Goal: Information Seeking & Learning: Compare options

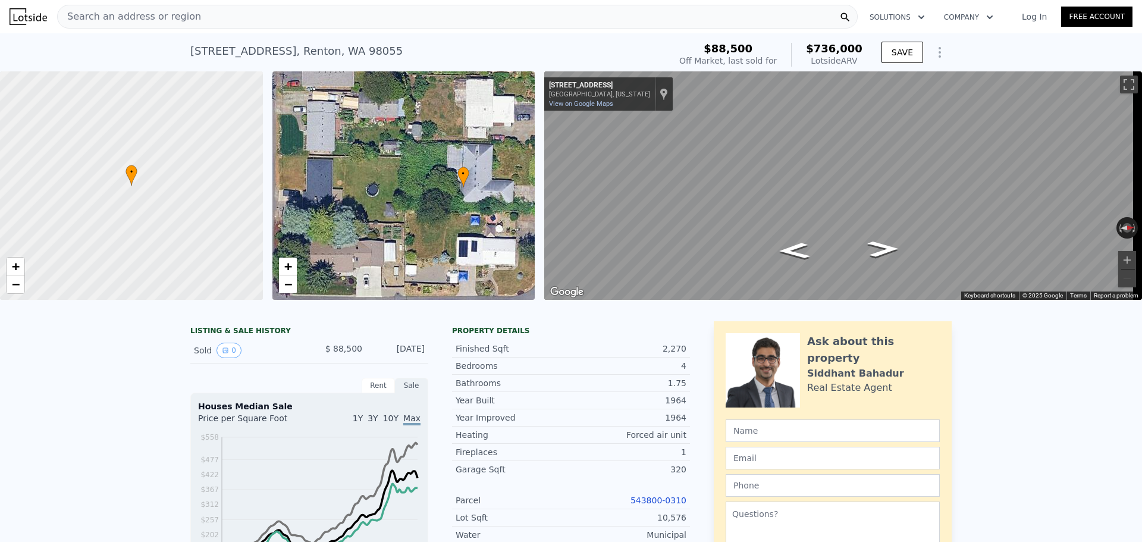
drag, startPoint x: 341, startPoint y: 244, endPoint x: 400, endPoint y: 246, distance: 58.9
click at [400, 246] on div "• + −" at bounding box center [403, 185] width 263 height 228
click at [293, 266] on link "+" at bounding box center [288, 267] width 18 height 18
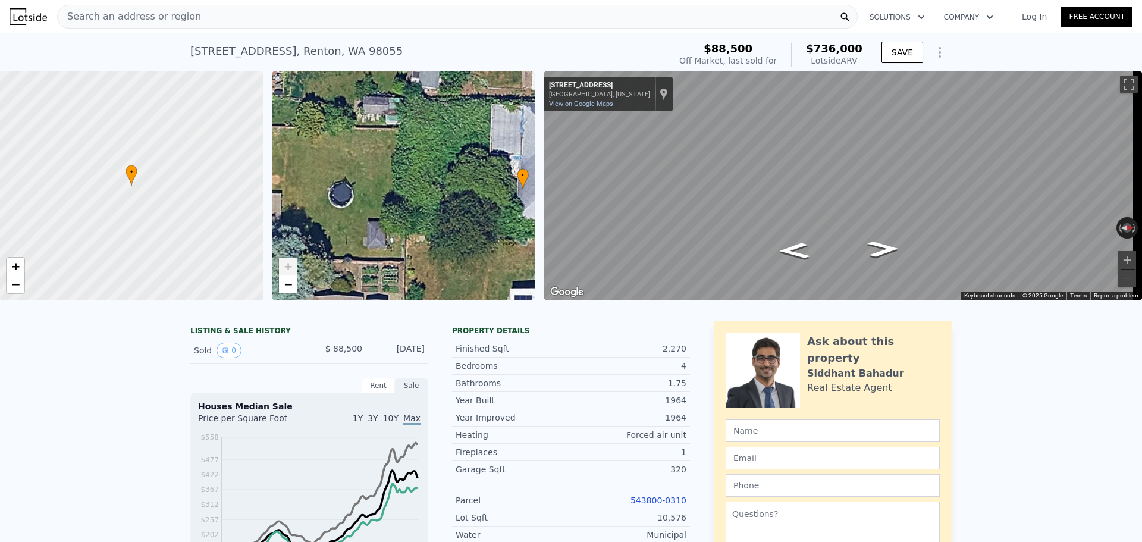
click at [293, 266] on link "+" at bounding box center [288, 267] width 18 height 18
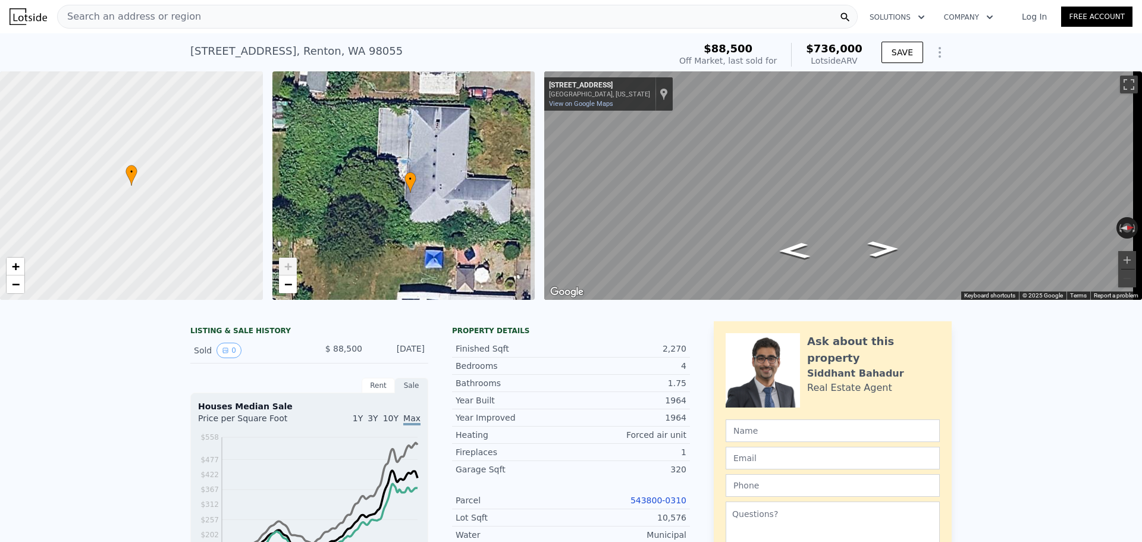
drag, startPoint x: 457, startPoint y: 198, endPoint x: 344, endPoint y: 202, distance: 112.5
click at [344, 202] on div "• + −" at bounding box center [403, 185] width 263 height 228
click at [284, 286] on span "−" at bounding box center [288, 284] width 8 height 15
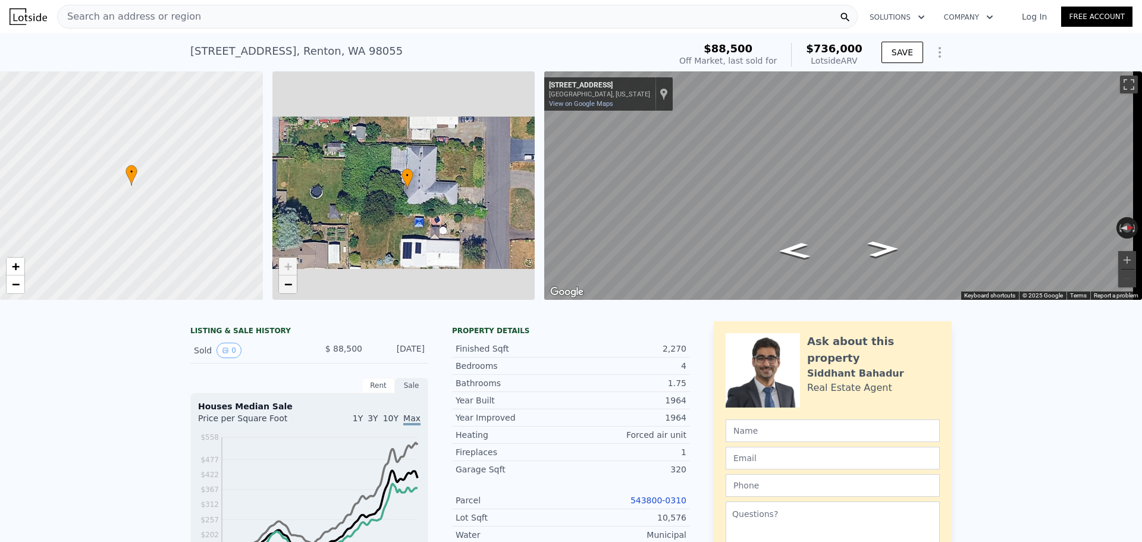
click at [284, 286] on span "−" at bounding box center [288, 284] width 8 height 15
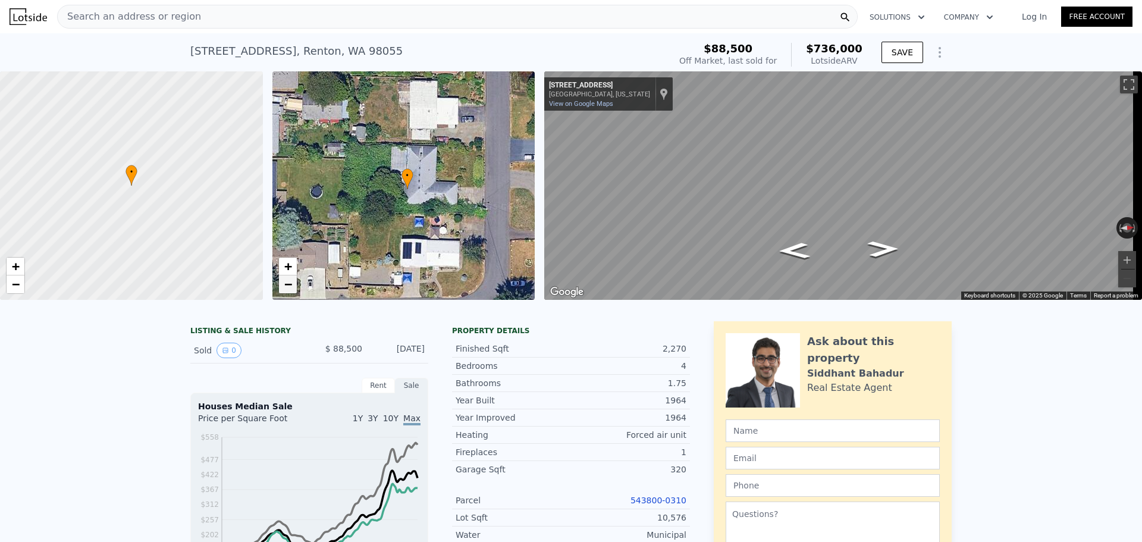
click at [284, 286] on span "−" at bounding box center [288, 284] width 8 height 15
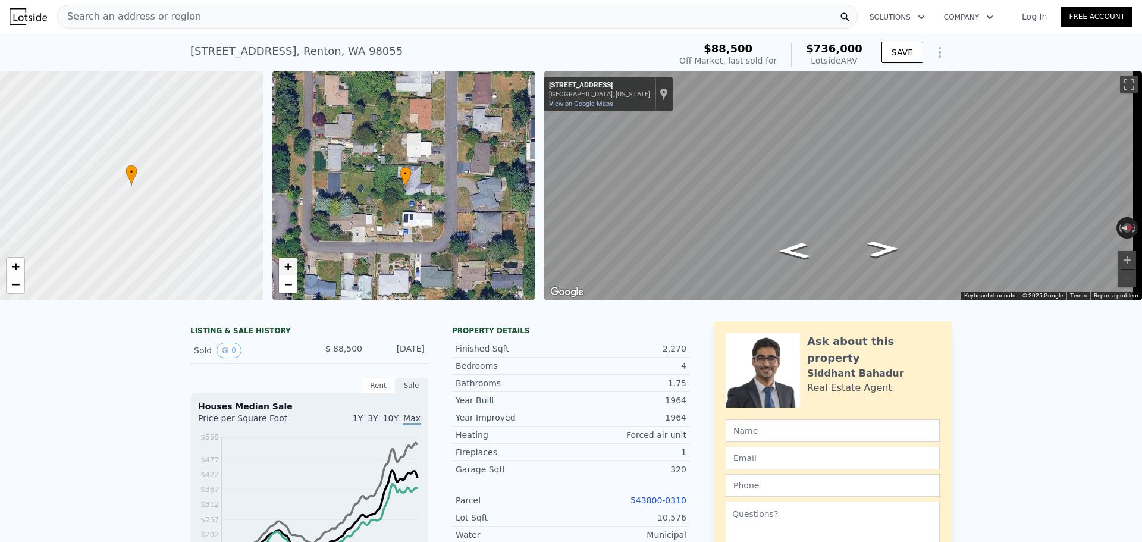
click at [284, 268] on span "+" at bounding box center [288, 266] width 8 height 15
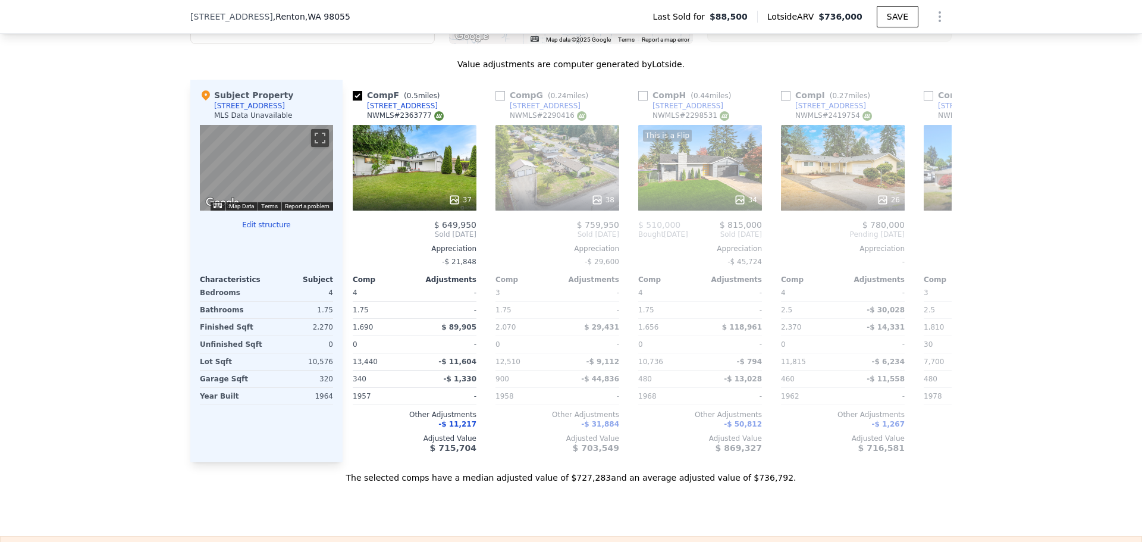
scroll to position [0, 714]
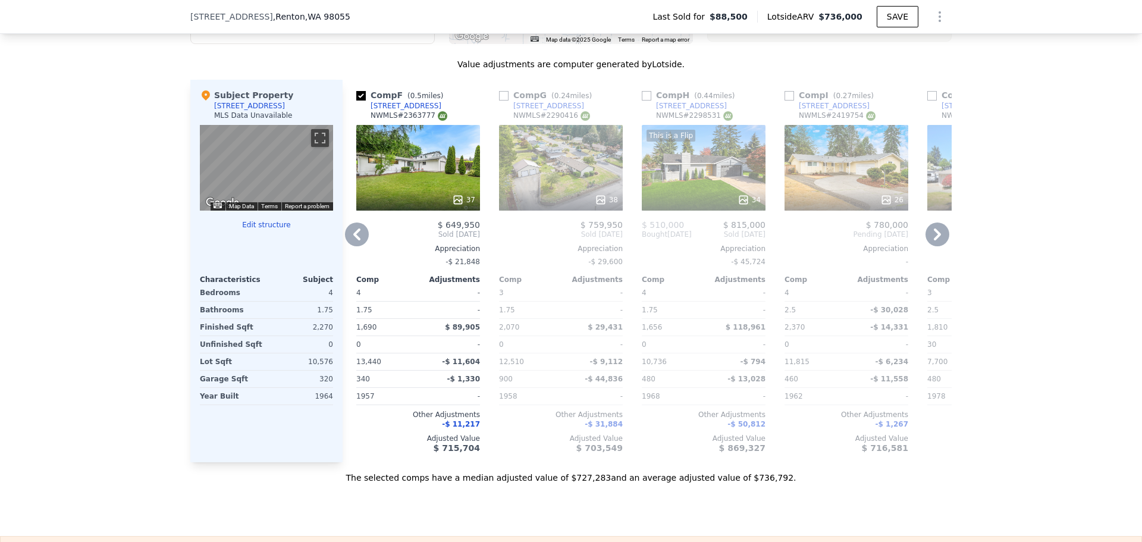
click at [449, 190] on div "37" at bounding box center [418, 168] width 124 height 86
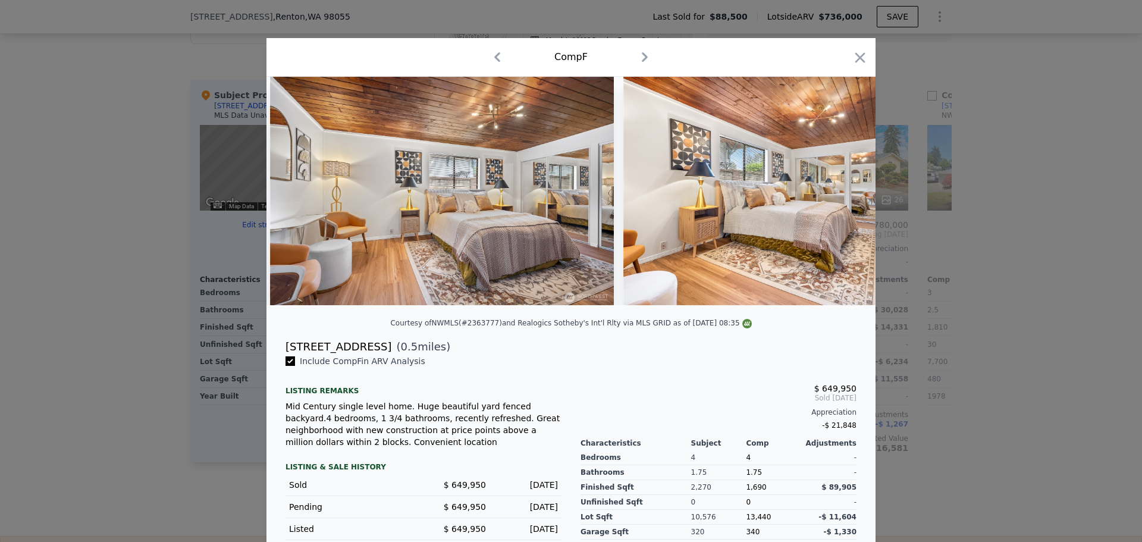
scroll to position [0, 7252]
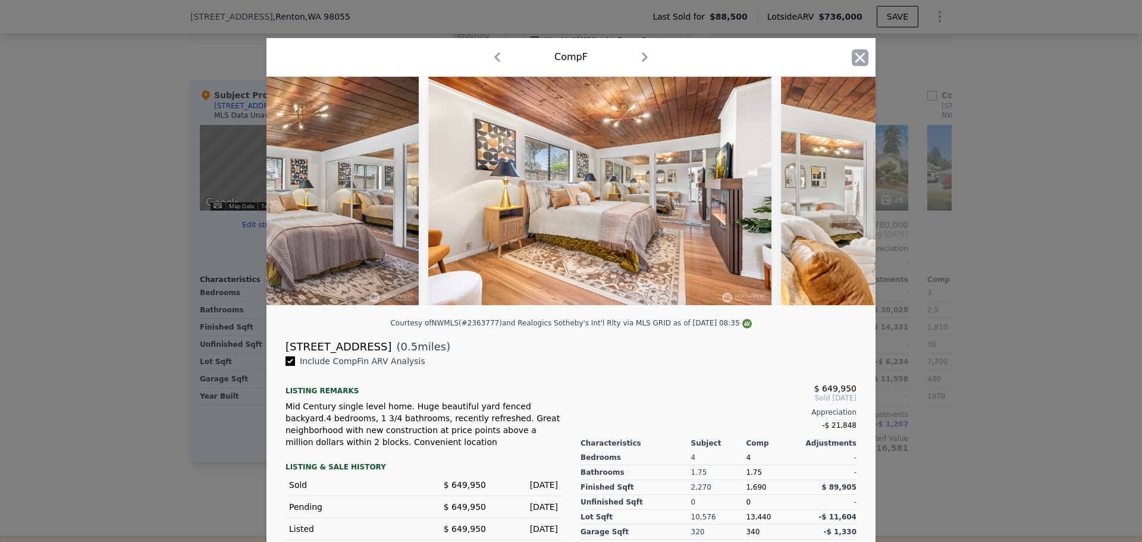
click at [854, 57] on icon "button" at bounding box center [860, 57] width 17 height 17
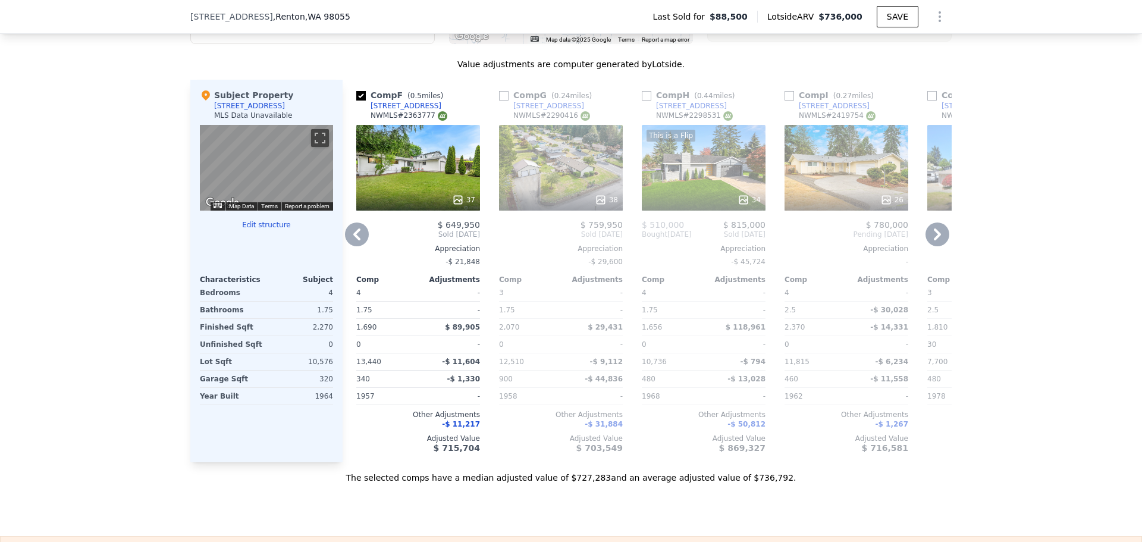
scroll to position [987, 0]
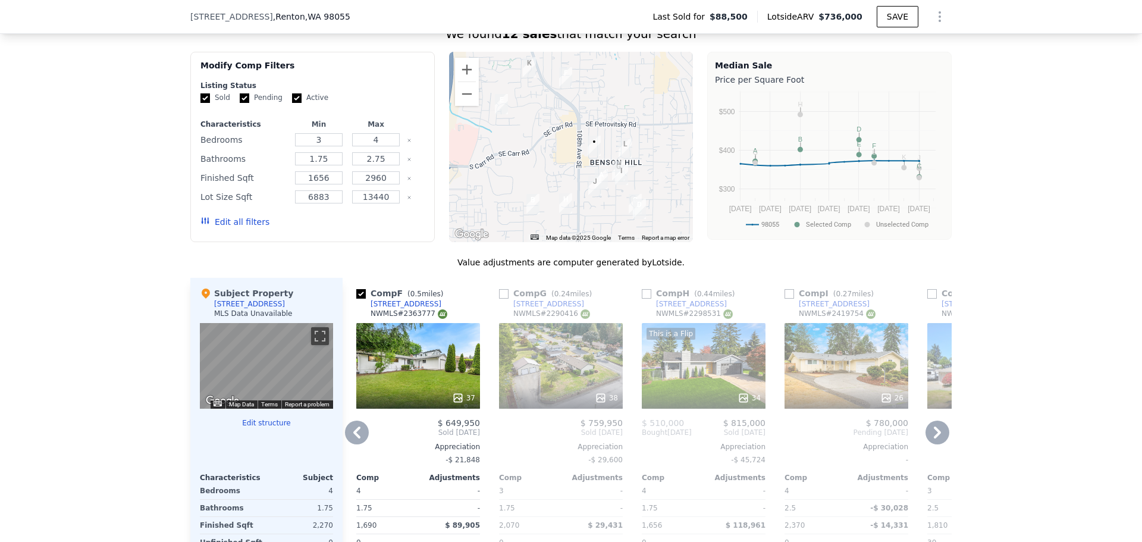
click at [736, 373] on div "This is a Flip 34" at bounding box center [704, 366] width 124 height 86
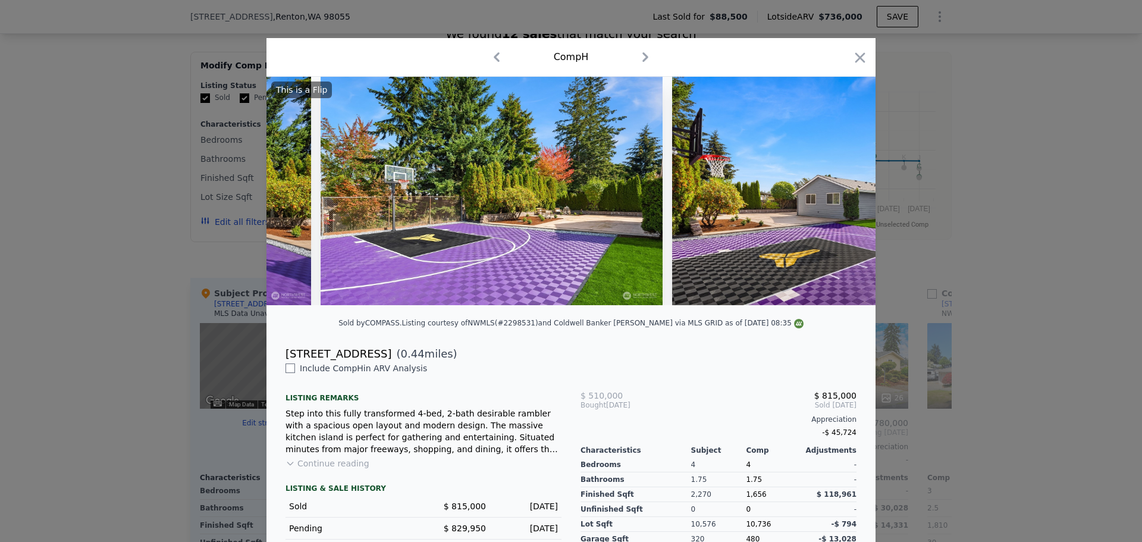
scroll to position [0, 9380]
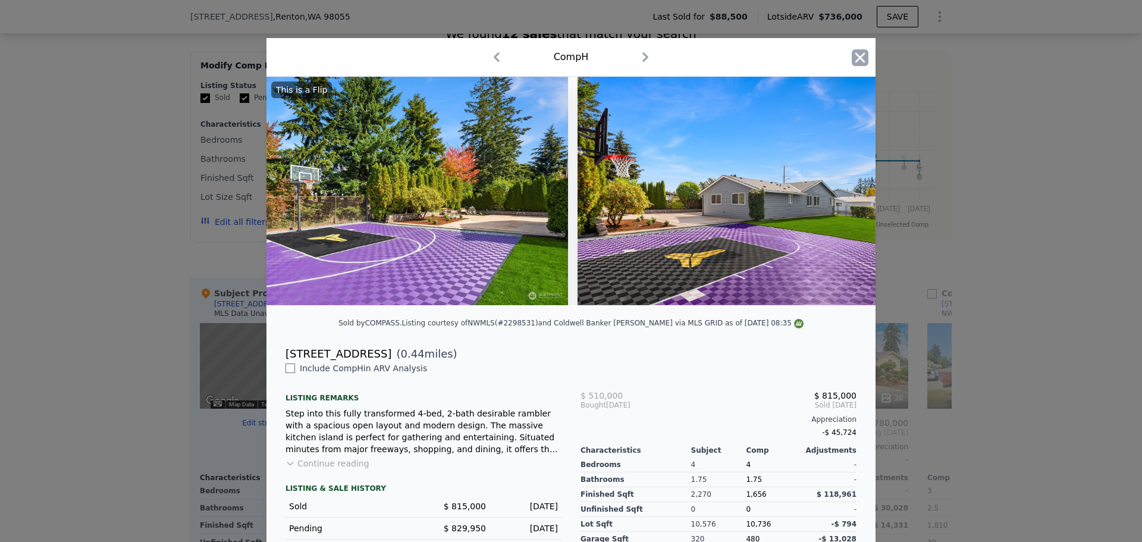
click at [861, 57] on icon "button" at bounding box center [860, 57] width 17 height 17
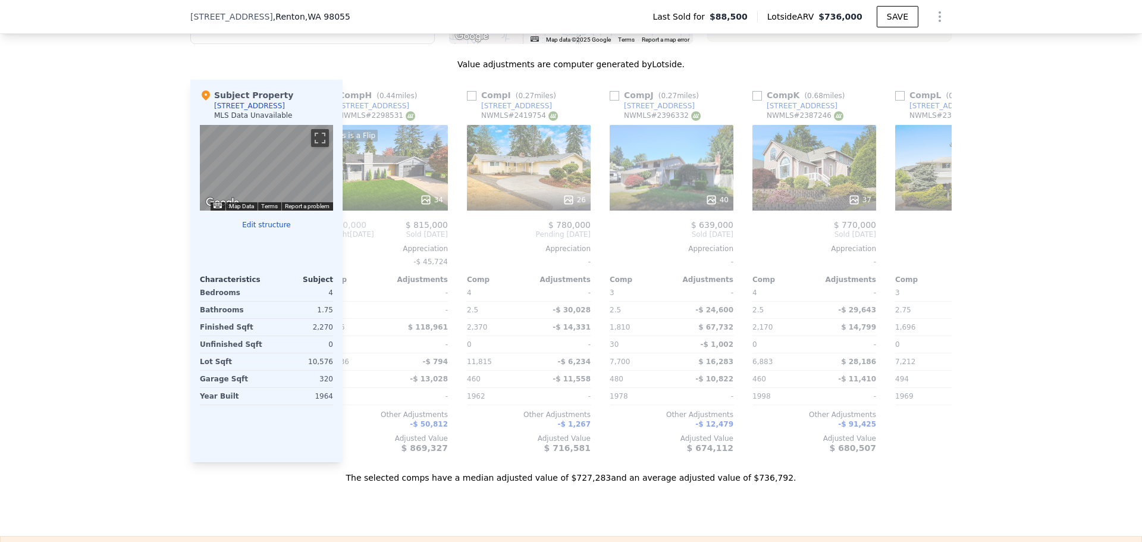
scroll to position [0, 1133]
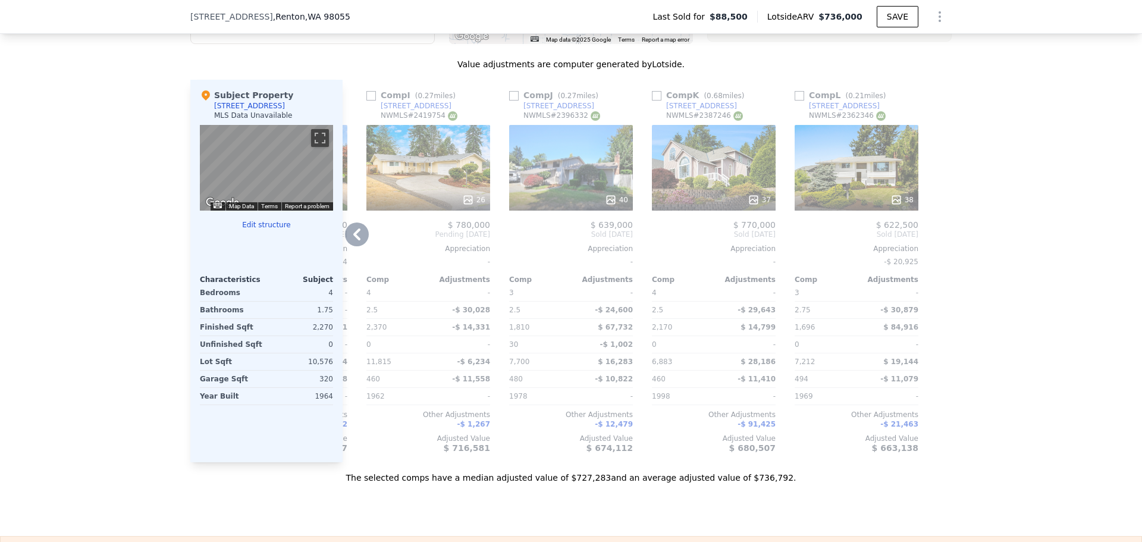
click at [585, 185] on div "40" at bounding box center [571, 168] width 124 height 86
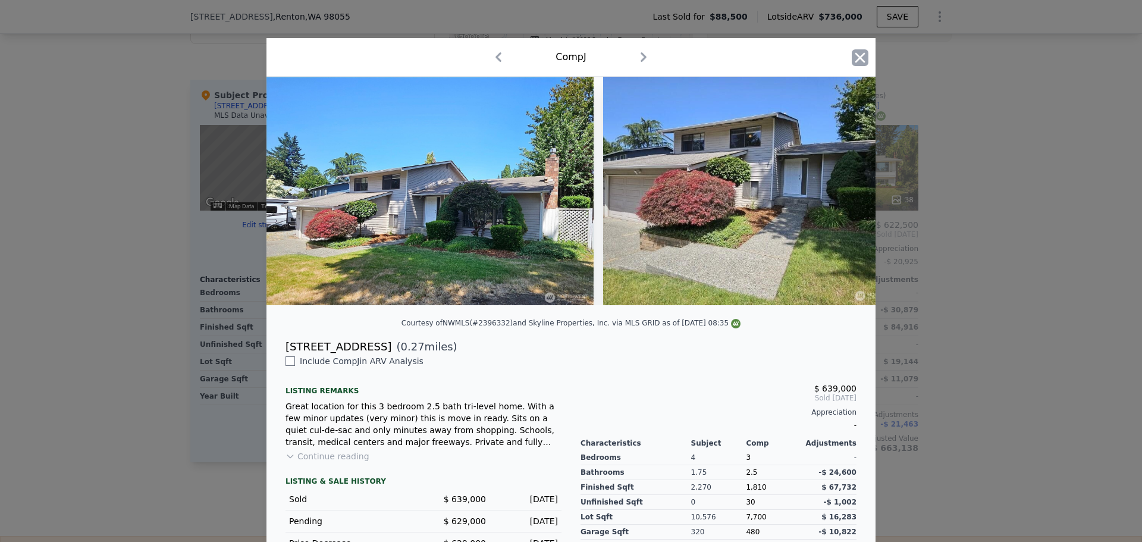
click at [856, 57] on icon "button" at bounding box center [860, 57] width 10 height 10
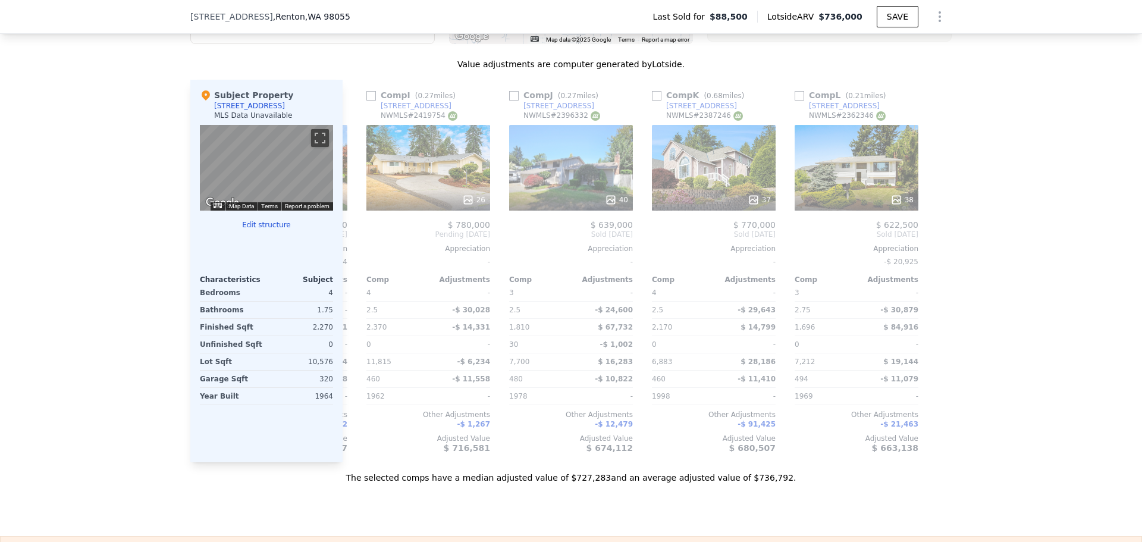
drag, startPoint x: 856, startPoint y: 57, endPoint x: 109, endPoint y: 316, distance: 790.3
click at [109, 316] on div "We found 12 sales that match your search Filters Map Prices Modify Comp Filters…" at bounding box center [571, 148] width 1142 height 670
drag, startPoint x: 84, startPoint y: 294, endPoint x: 59, endPoint y: 269, distance: 35.8
click at [82, 294] on div "We found 12 sales that match your search Filters Map Prices Modify Comp Filters…" at bounding box center [571, 148] width 1142 height 670
drag, startPoint x: 59, startPoint y: 269, endPoint x: 118, endPoint y: 368, distance: 115.2
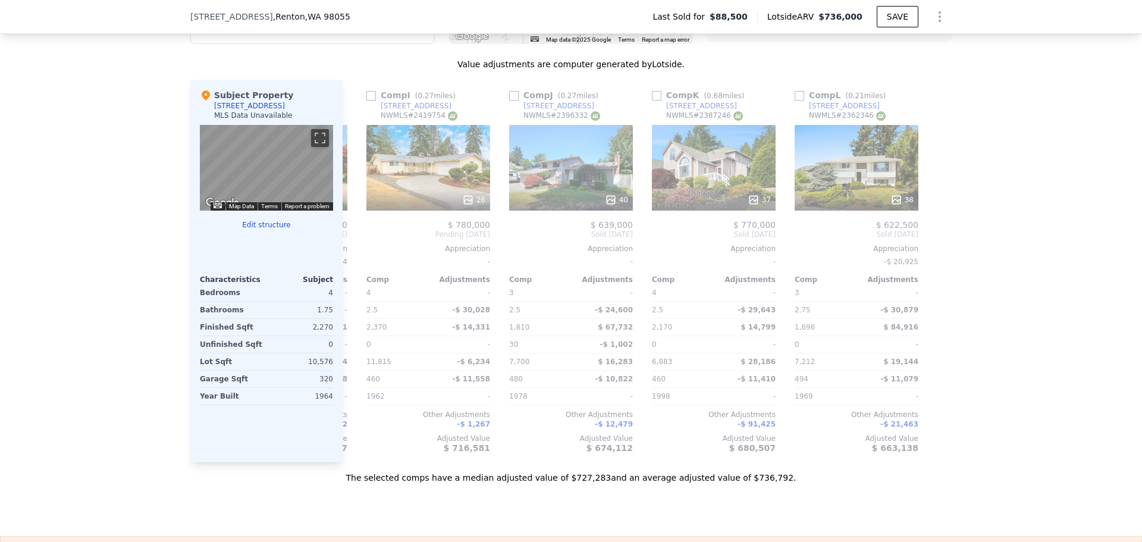
click at [113, 369] on div "We found 12 sales that match your search Filters Map Prices Modify Comp Filters…" at bounding box center [571, 148] width 1142 height 670
click at [1037, 454] on div "We found 12 sales that match your search Filters Map Prices Modify Comp Filters…" at bounding box center [571, 148] width 1142 height 670
drag, startPoint x: 1037, startPoint y: 454, endPoint x: 887, endPoint y: 504, distance: 158.2
click at [927, 516] on div "Sale Comps Rental Comps We found 12 sales that match your search Filters Map Pr…" at bounding box center [571, 136] width 1142 height 800
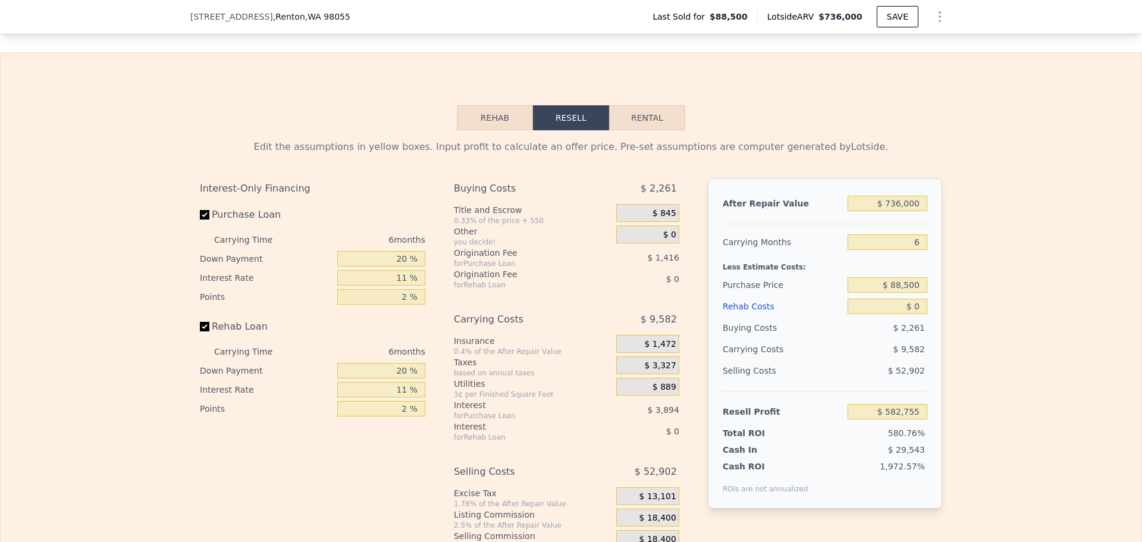
scroll to position [1582, 0]
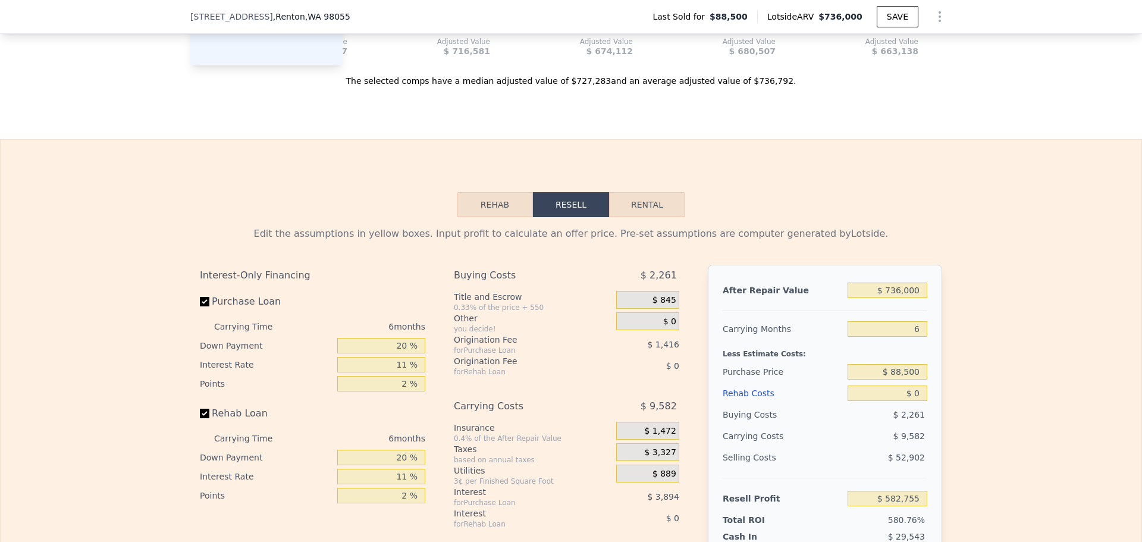
click at [893, 311] on div at bounding box center [825, 306] width 205 height 10
click at [894, 298] on input "$ 736,000" at bounding box center [888, 290] width 80 height 15
type input "$ 699"
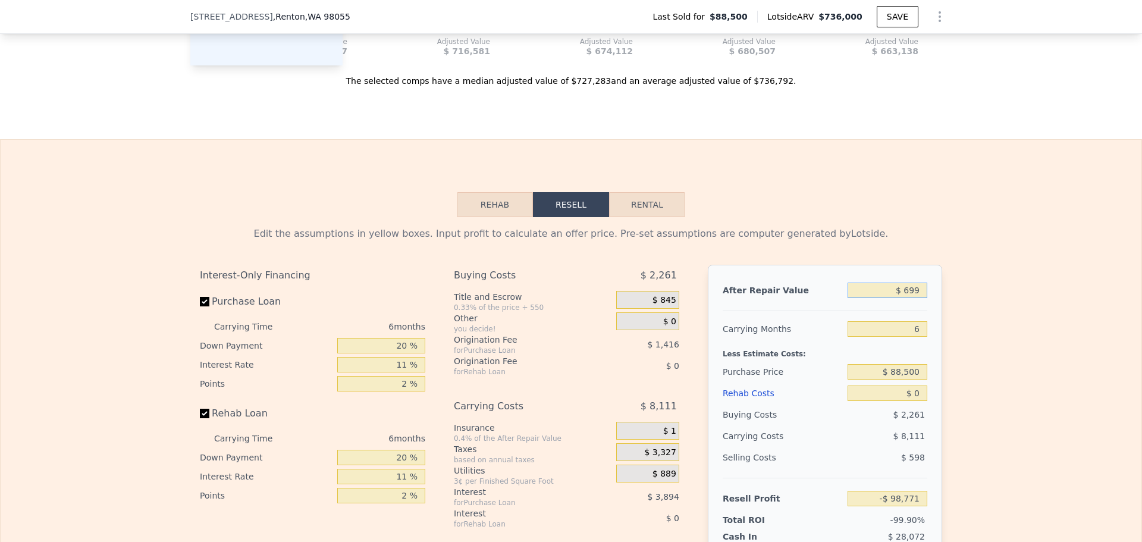
type input "-$ 98,771"
type input "$ 699,000"
type input "$ 548,461"
type input "$ 699,000"
click at [920, 337] on input "6" at bounding box center [888, 328] width 80 height 15
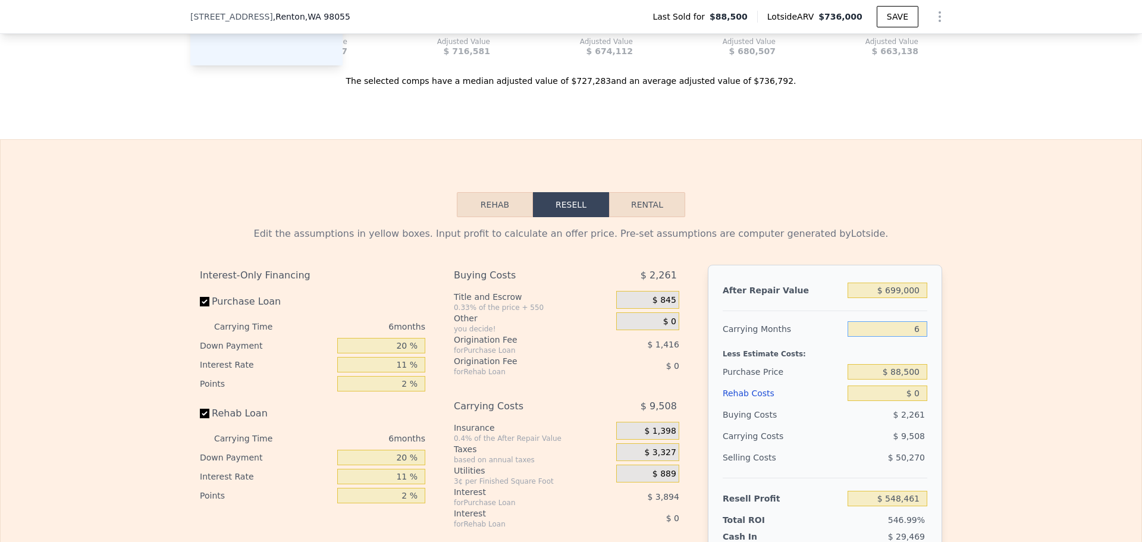
click at [920, 337] on input "6" at bounding box center [888, 328] width 80 height 15
type input "4"
click at [904, 380] on input "$ 88,500" at bounding box center [888, 371] width 80 height 15
type input "$ 551,631"
click at [904, 380] on input "$ 88,500" at bounding box center [888, 371] width 80 height 15
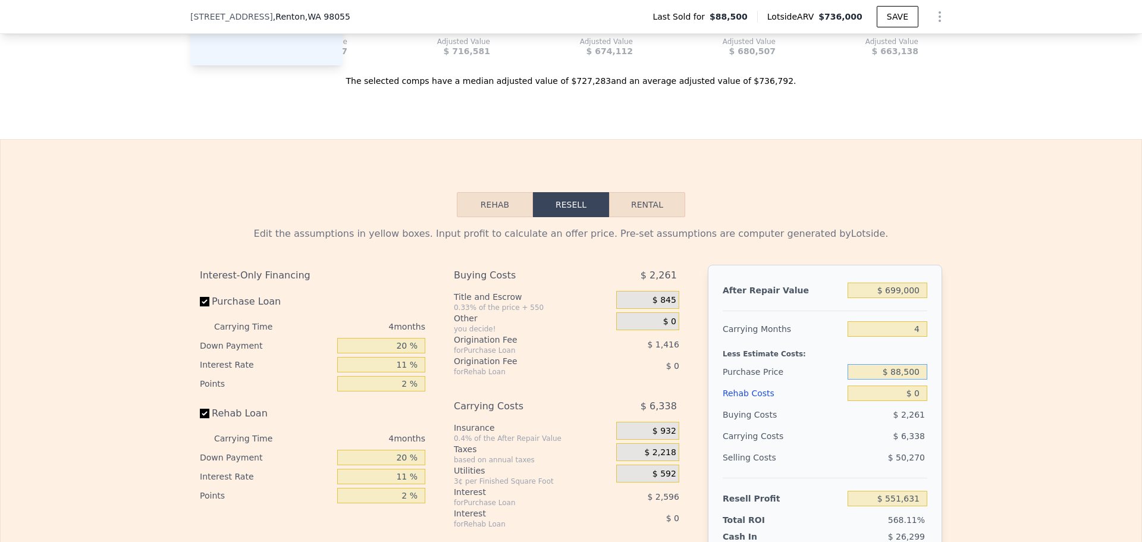
click at [904, 380] on input "$ 88,500" at bounding box center [888, 371] width 80 height 15
type input "$ 493,000"
click at [869, 447] on div "$ 6,338" at bounding box center [865, 435] width 126 height 21
type input "$ 127,448"
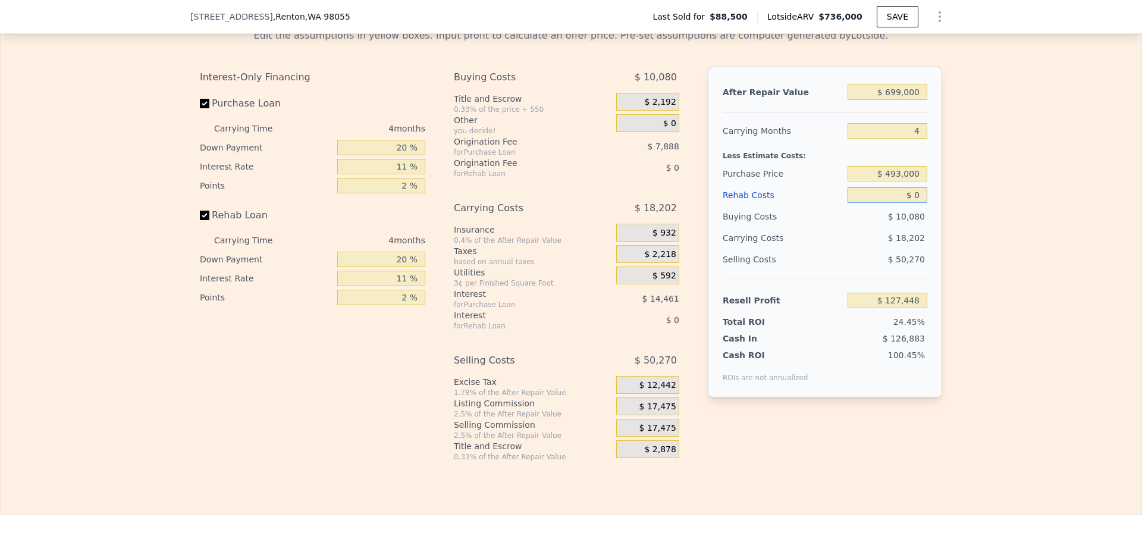
click at [910, 203] on input "$ 0" at bounding box center [888, 194] width 80 height 15
type input "$ 8"
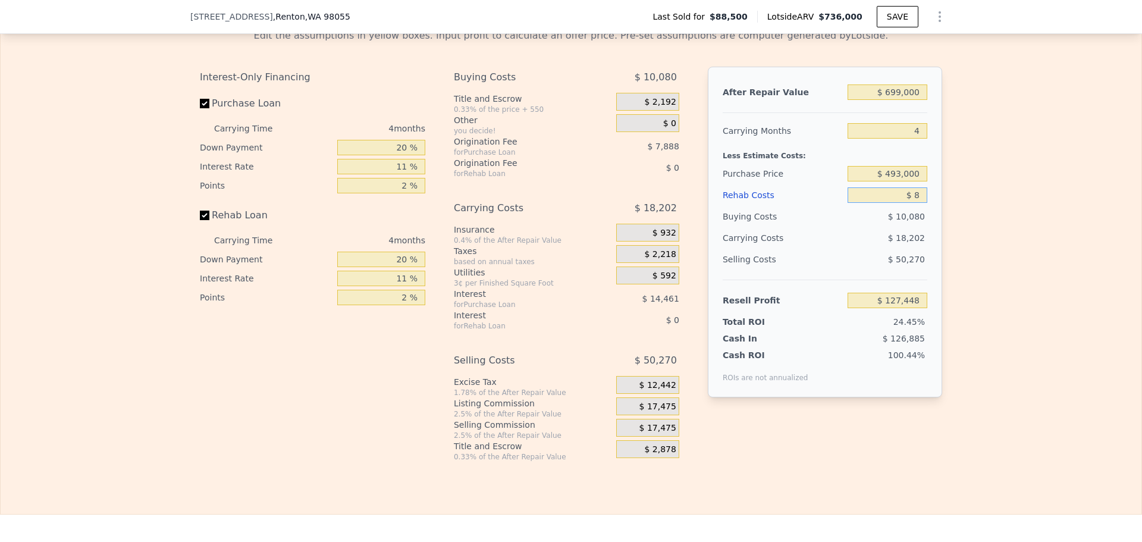
type input "$ 127,440"
type input "$ 80"
type input "$ 127,363"
type input "$ 80,000"
type input "$ 43,820"
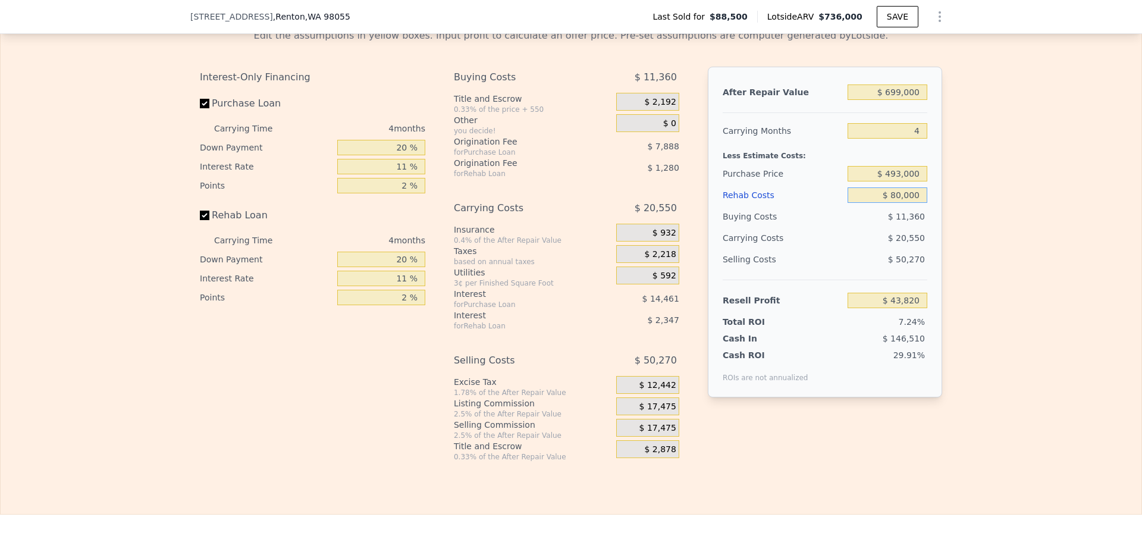
type input "$ 80,000"
click at [650, 412] on span "$ 17,475" at bounding box center [657, 407] width 37 height 11
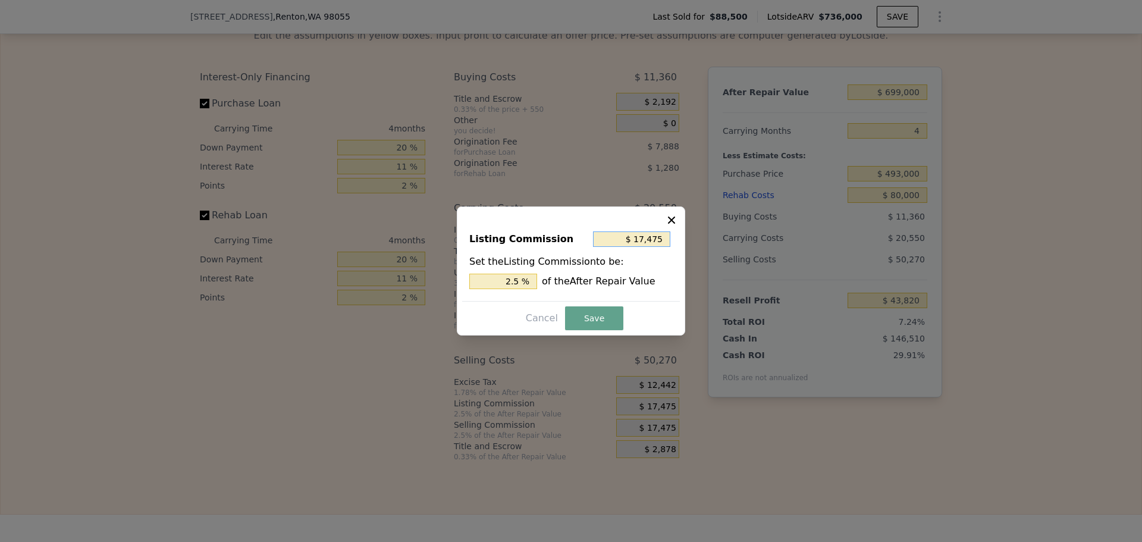
click at [641, 242] on input "$ 17,475" at bounding box center [631, 238] width 77 height 15
type input "$ 1"
type input "0.000 %"
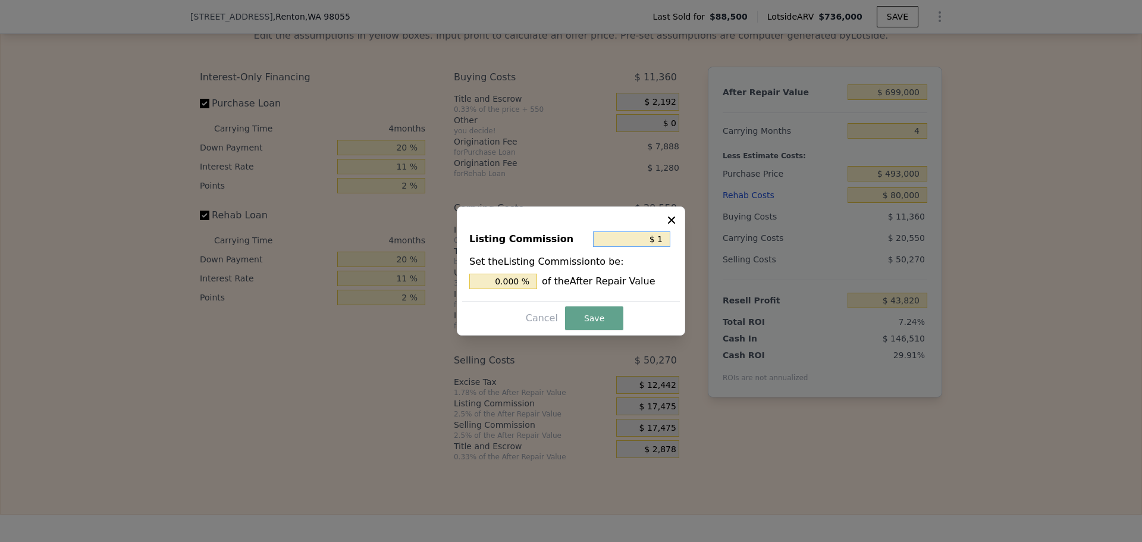
type input "$ 10"
type input "0.001 %"
type input "$ 100"
type input "0.014 %"
type input "$ 1,000"
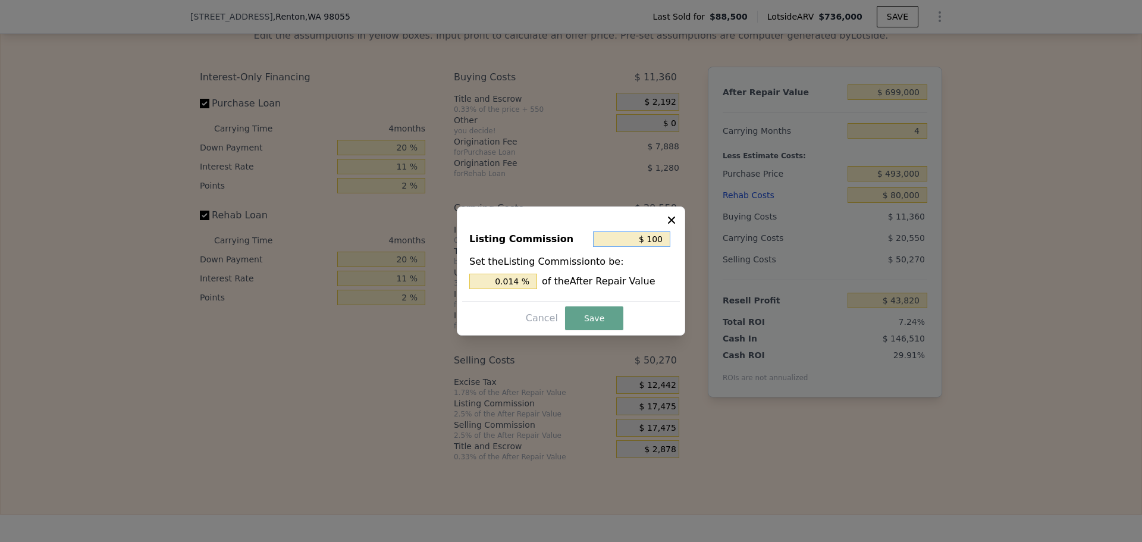
type input "0.143 %"
type input "$ 1,000"
click at [581, 316] on button "Save" at bounding box center [594, 318] width 58 height 24
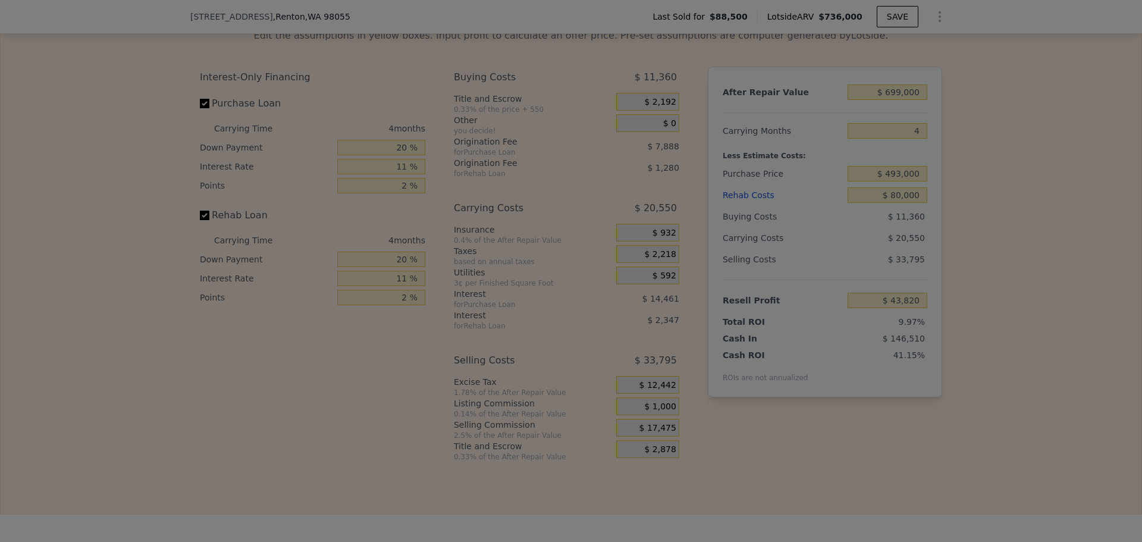
type input "$ 60,295"
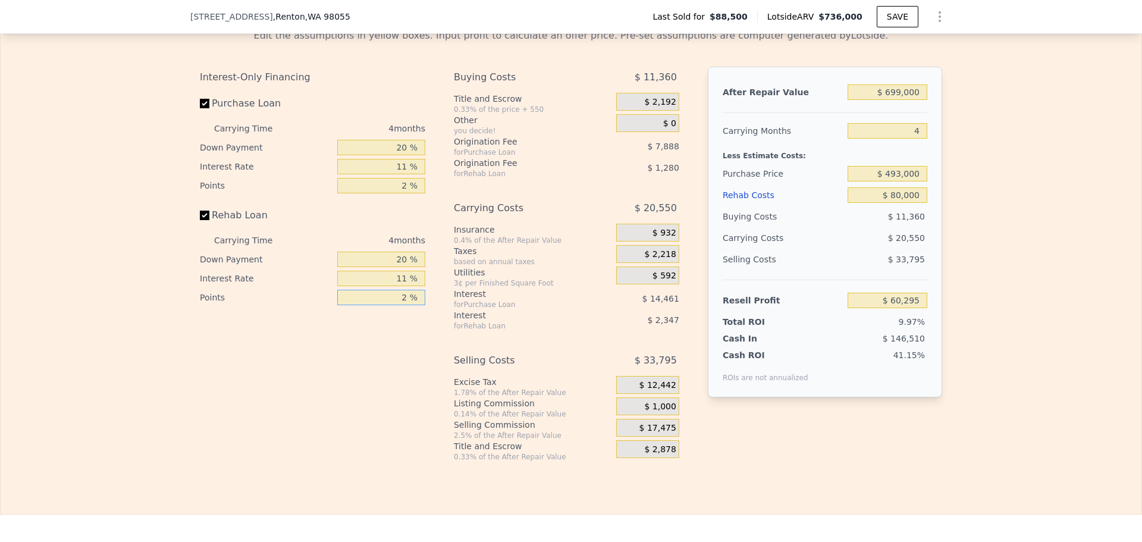
click at [394, 305] on input "2 %" at bounding box center [381, 297] width 88 height 15
type input "1 %"
type input "$ 60,935"
type input "1 %"
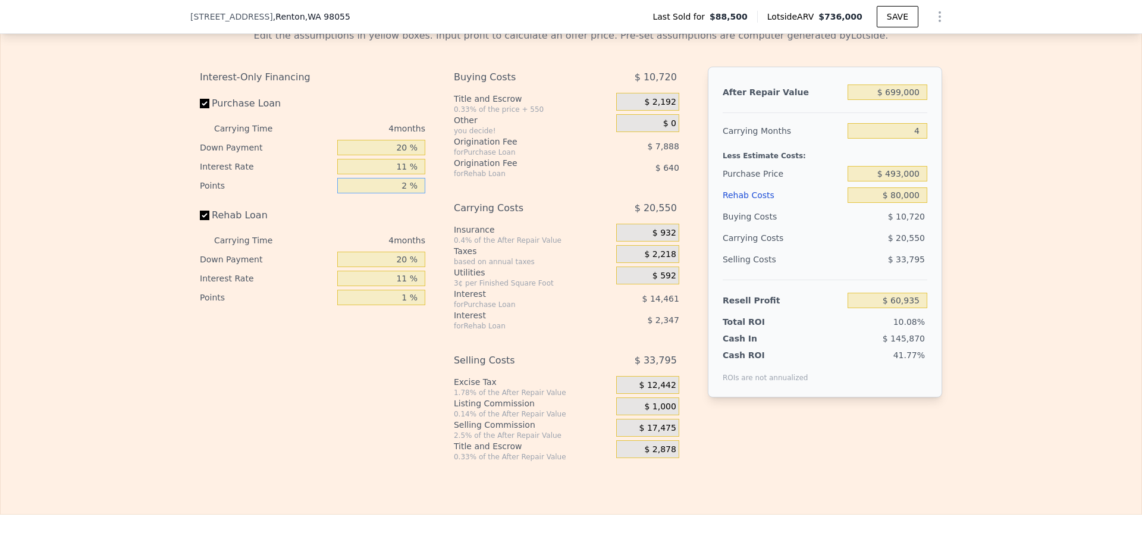
click at [395, 193] on input "2 %" at bounding box center [381, 185] width 88 height 15
type input "1 %"
type input "$ 64,879"
type input "1 %"
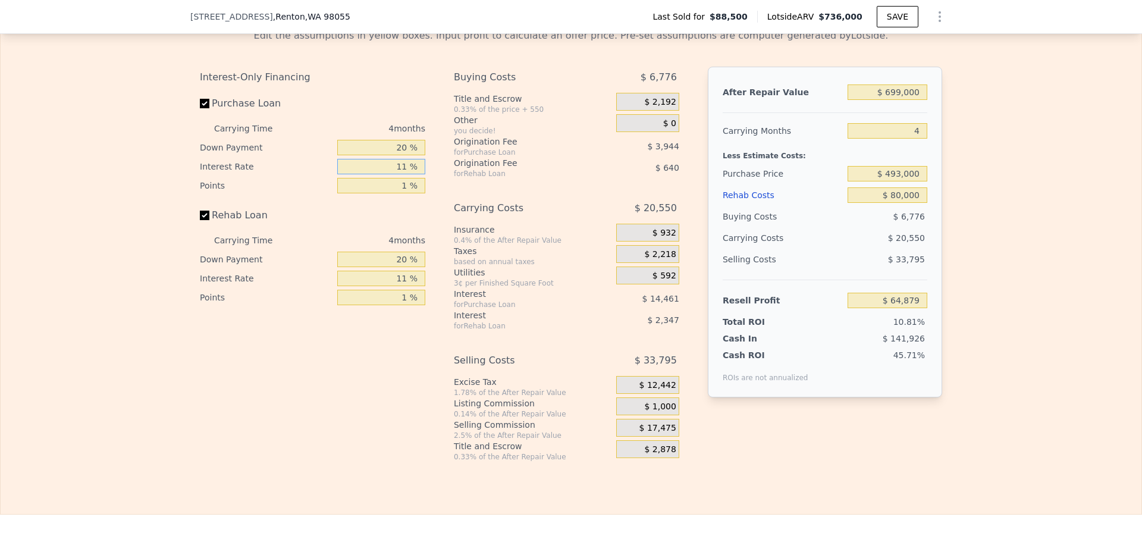
click at [386, 174] on input "11 %" at bounding box center [381, 166] width 88 height 15
type input "10 %"
type input "$ 66,191"
type input "10 %"
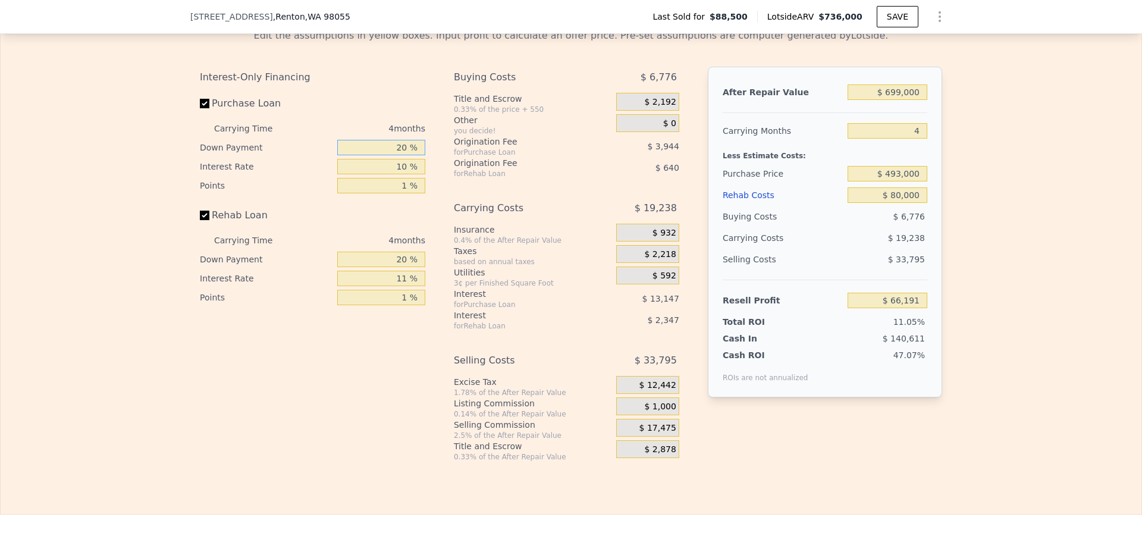
click at [388, 155] on input "20 %" at bounding box center [381, 147] width 88 height 15
type input "-0 %"
type input "$ 61,921"
type input "-"
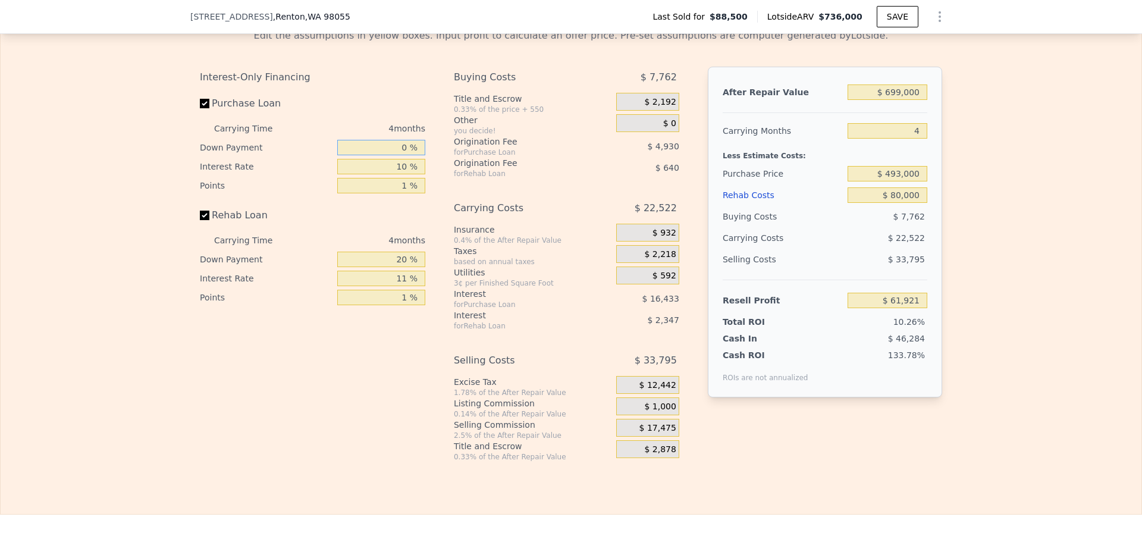
type input "0 %"
click at [396, 267] on input "20 %" at bounding box center [381, 259] width 88 height 15
type input "10 %"
type input "$ 61,549"
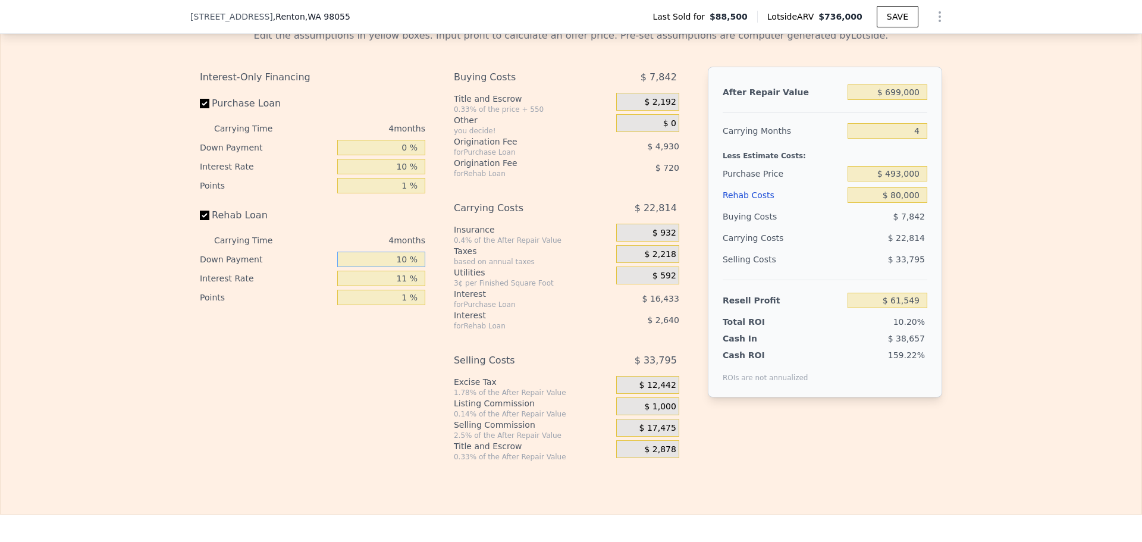
type input "10 %"
click at [393, 286] on input "11 %" at bounding box center [381, 278] width 88 height 15
type input "10 %"
type input "$ 61,789"
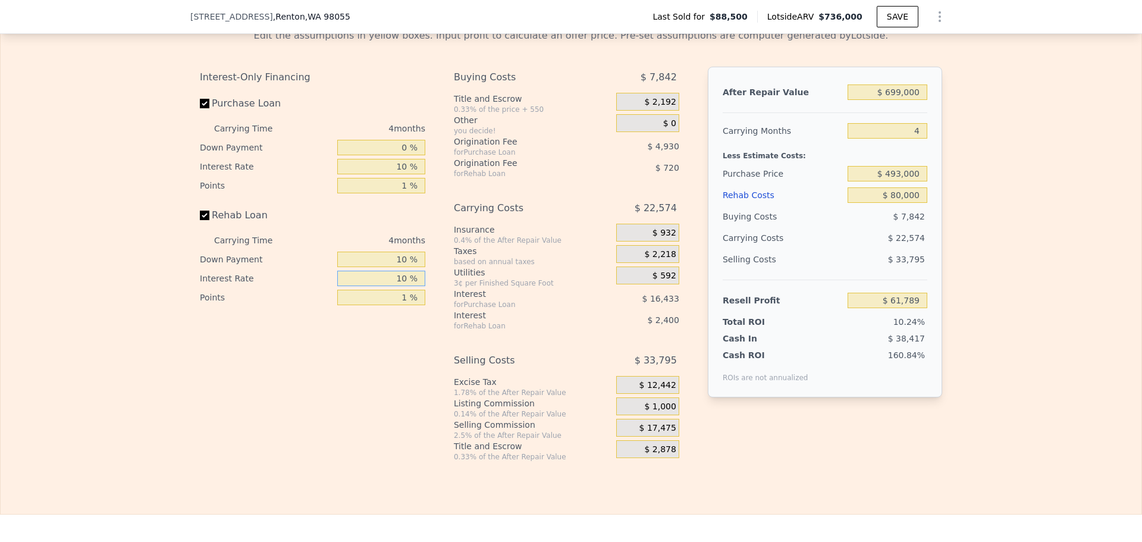
type input "10 %"
click at [906, 100] on input "$ 699,000" at bounding box center [888, 91] width 80 height 15
type input "$ 7"
type input "-$ 603,027"
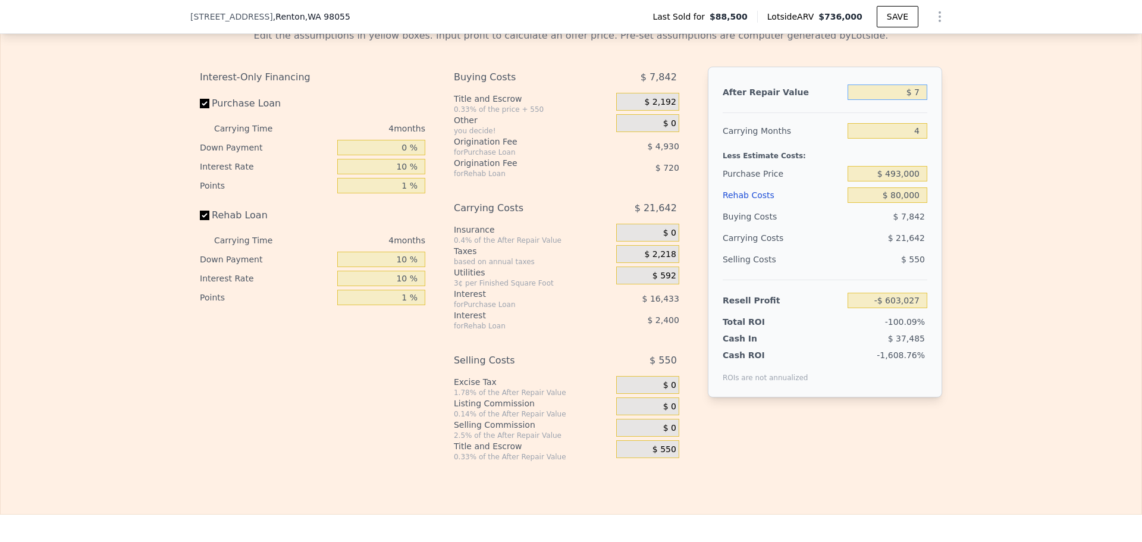
type input "$ 72"
type input "-$ 602,965"
type input "$ 725"
type input "-$ 602,344"
type input "$ 725,000"
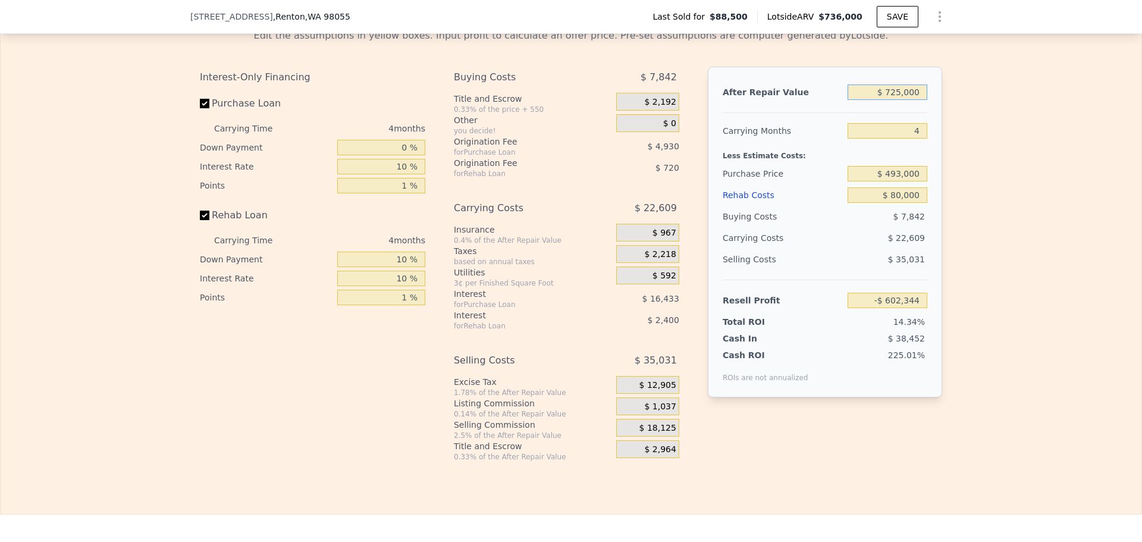
type input "$ 86,518"
type input "$ 725,000"
click at [905, 181] on input "$ 493,000" at bounding box center [888, 173] width 80 height 15
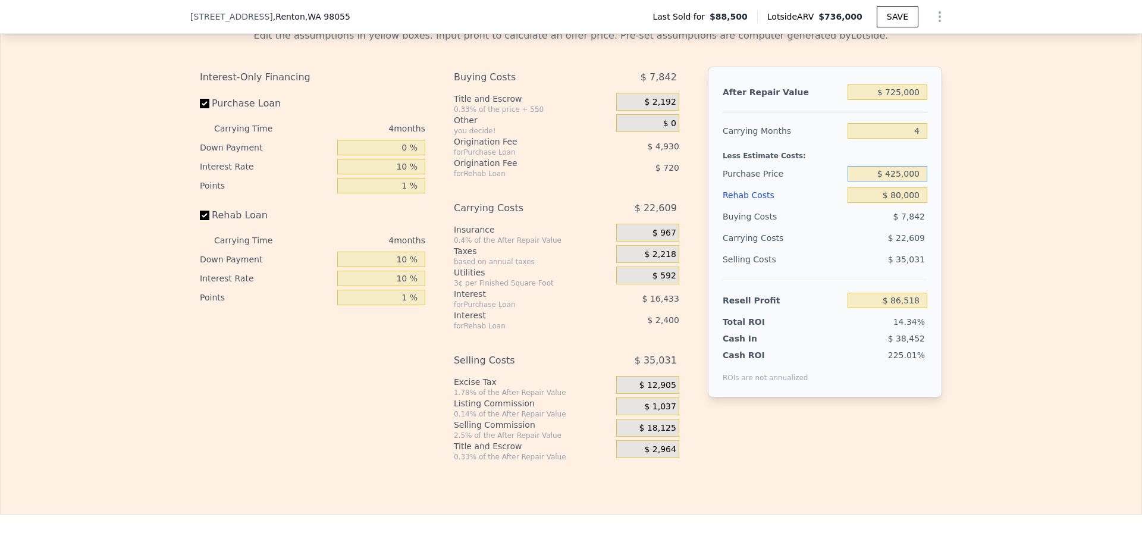
type input "$ 425,000"
click at [833, 280] on div "Selling Costs $ 35,031" at bounding box center [825, 264] width 205 height 31
type input "$ 157,689"
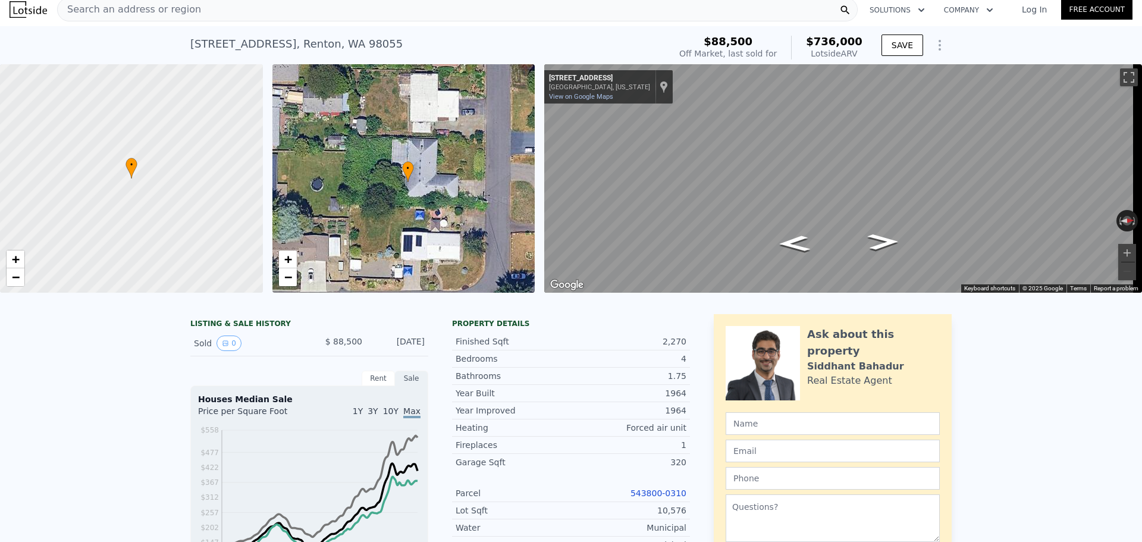
scroll to position [0, 0]
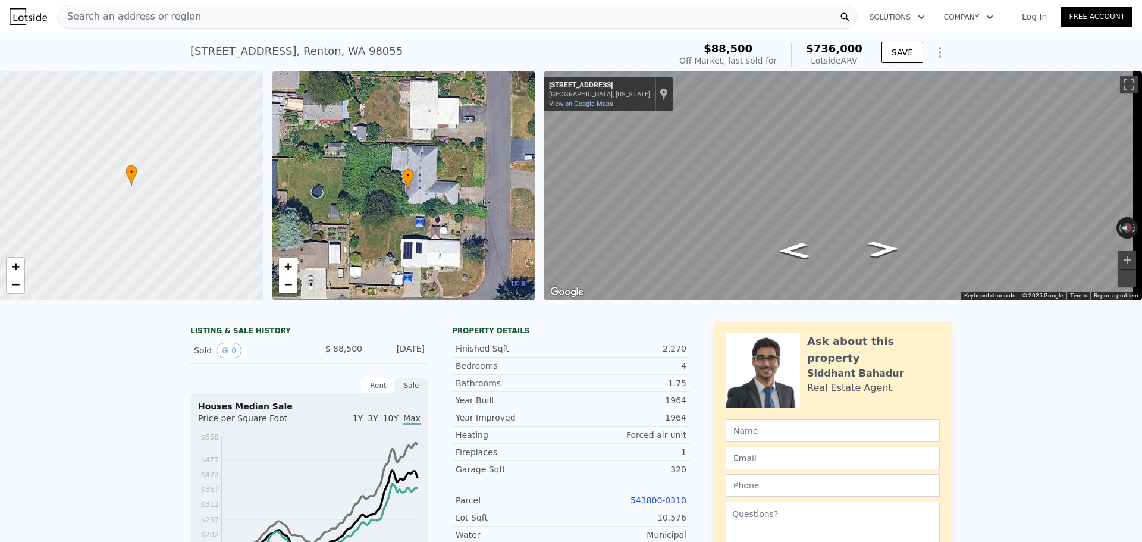
click at [421, 70] on div "17843 110th Ave SE , Renton , WA 98055 Sold Mar 1985 for $88,500 (~ARV $736k )" at bounding box center [427, 54] width 475 height 33
drag, startPoint x: 421, startPoint y: 70, endPoint x: 407, endPoint y: 59, distance: 17.8
click at [407, 59] on div "17843 110th Ave SE , Renton , WA 98055 Sold Mar 1985 for $88,500 (~ARV $736k )" at bounding box center [427, 54] width 475 height 33
drag, startPoint x: 407, startPoint y: 59, endPoint x: 393, endPoint y: 54, distance: 14.7
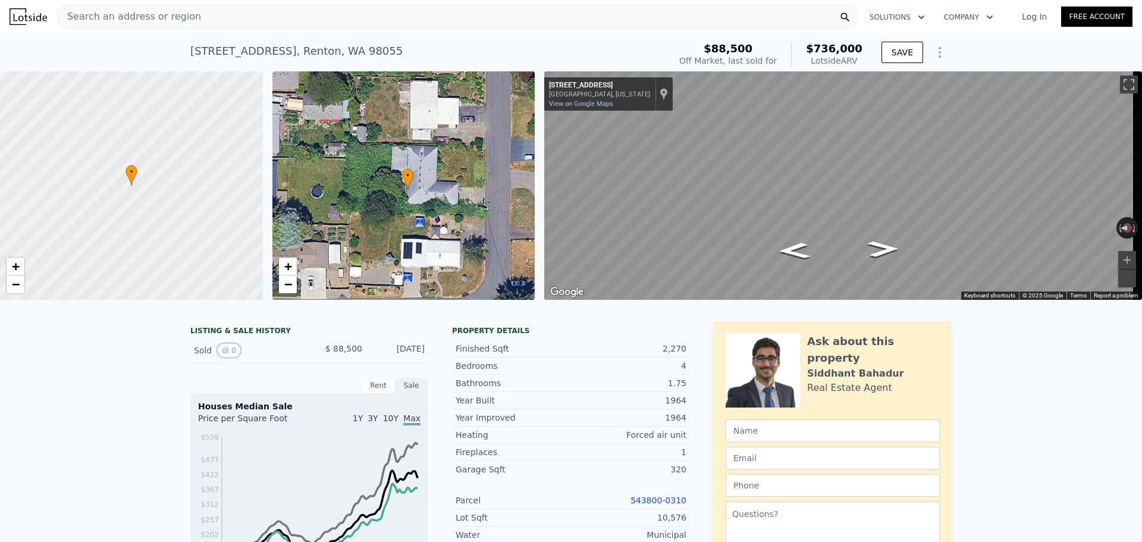
click at [393, 54] on div "17843 110th Ave SE , Renton , WA 98055 Sold Mar 1985 for $88,500 (~ARV $736k )" at bounding box center [427, 54] width 475 height 33
click at [287, 264] on span "+" at bounding box center [288, 266] width 8 height 15
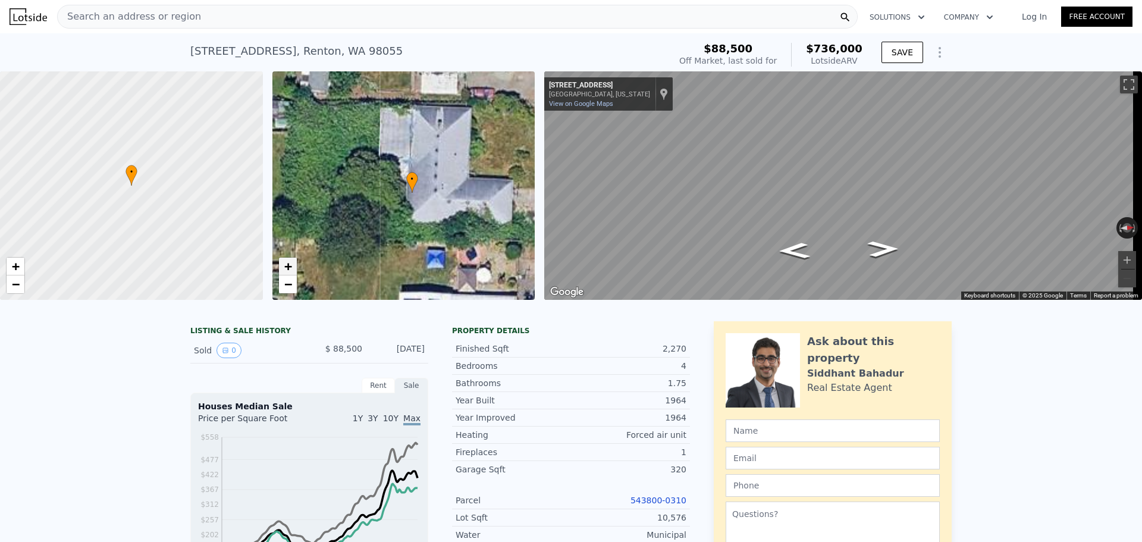
click at [287, 264] on span "+" at bounding box center [288, 266] width 8 height 15
click at [286, 284] on span "−" at bounding box center [288, 284] width 8 height 15
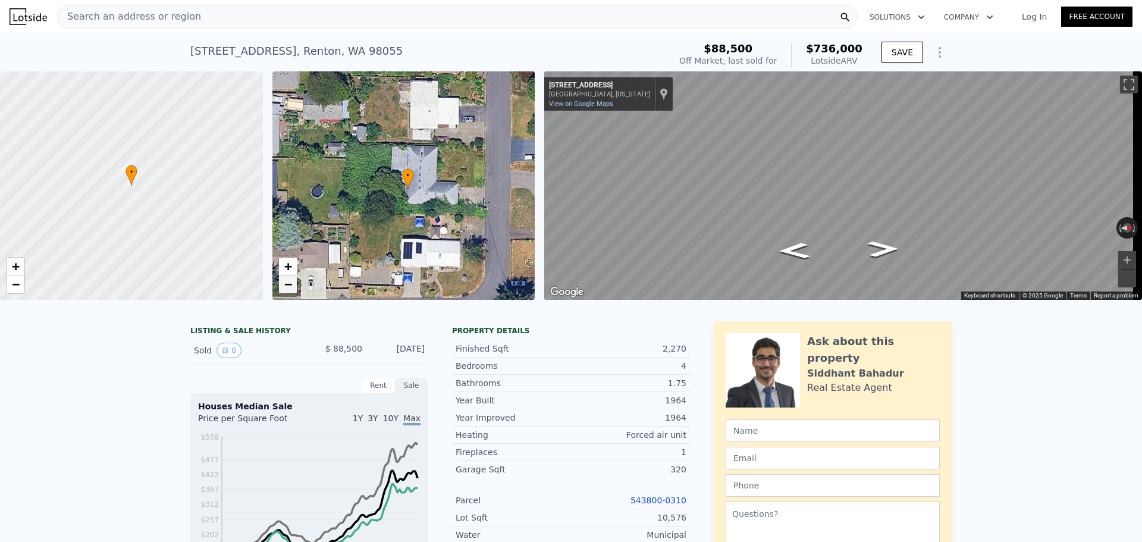
click at [286, 284] on span "−" at bounding box center [288, 284] width 8 height 15
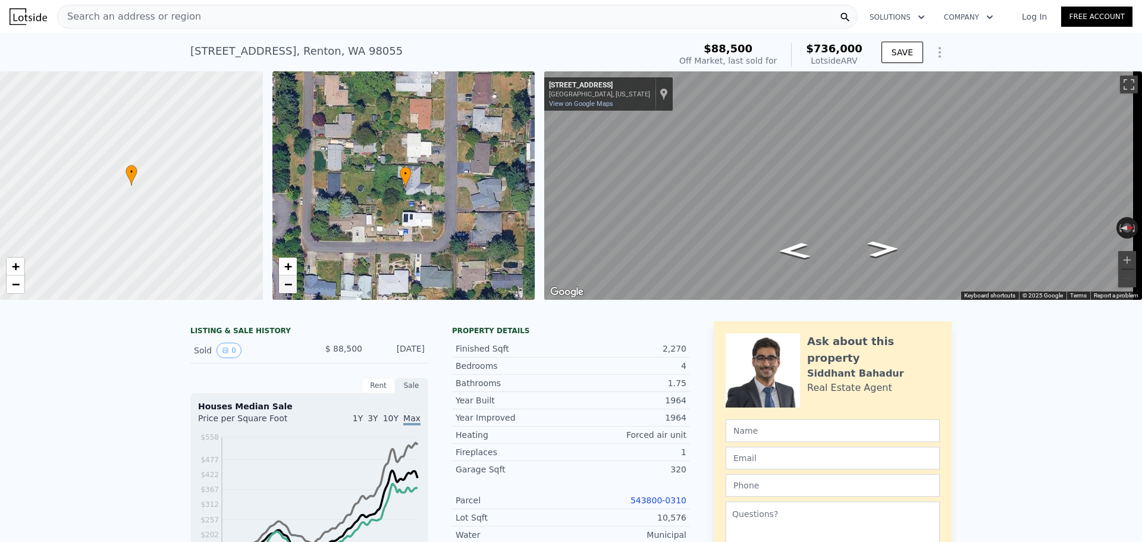
click at [286, 284] on span "−" at bounding box center [288, 284] width 8 height 15
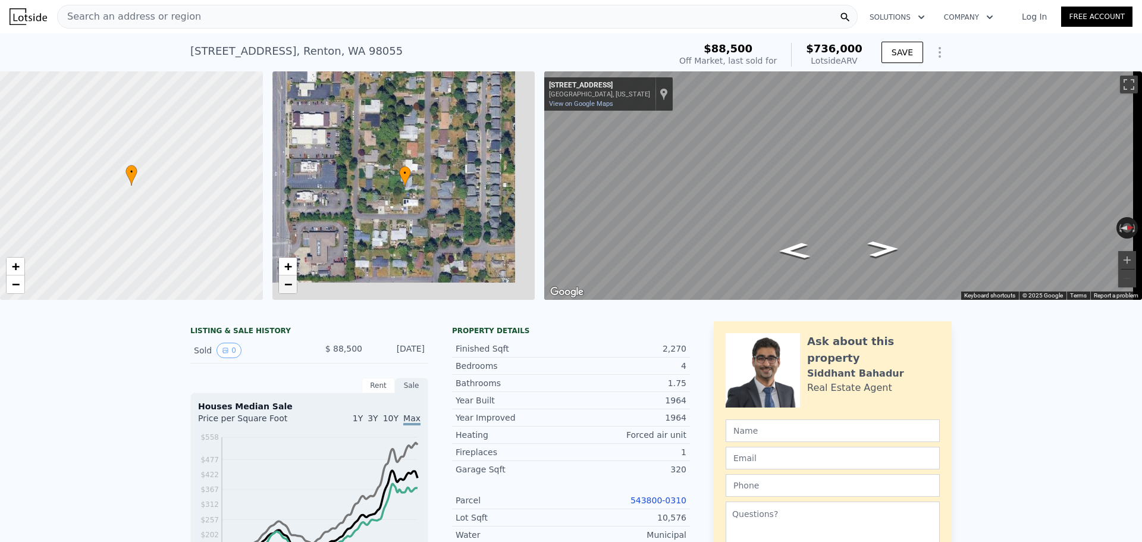
click at [286, 284] on span "−" at bounding box center [288, 284] width 8 height 15
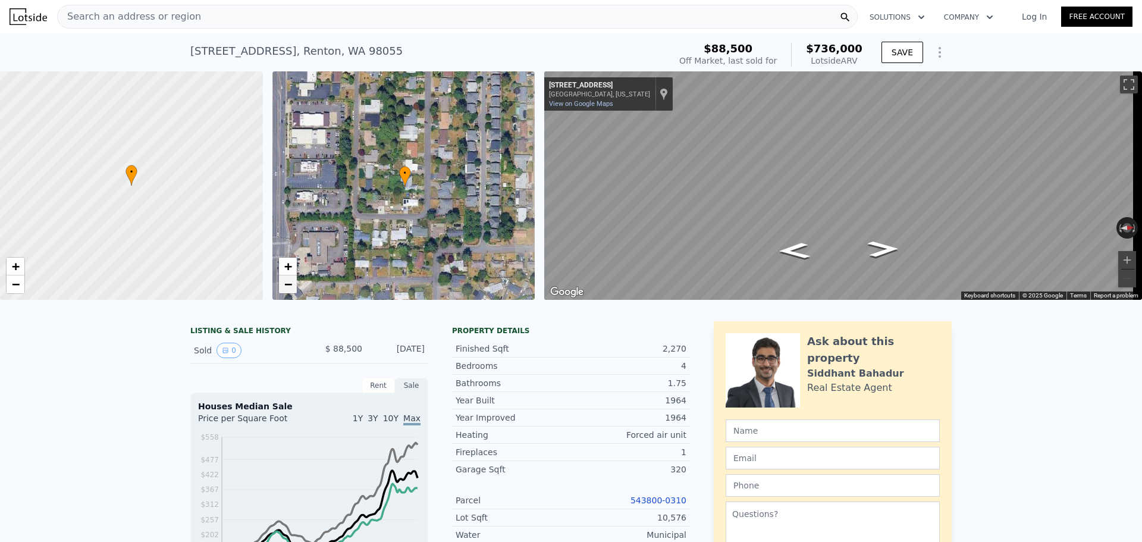
click at [286, 284] on span "−" at bounding box center [288, 284] width 8 height 15
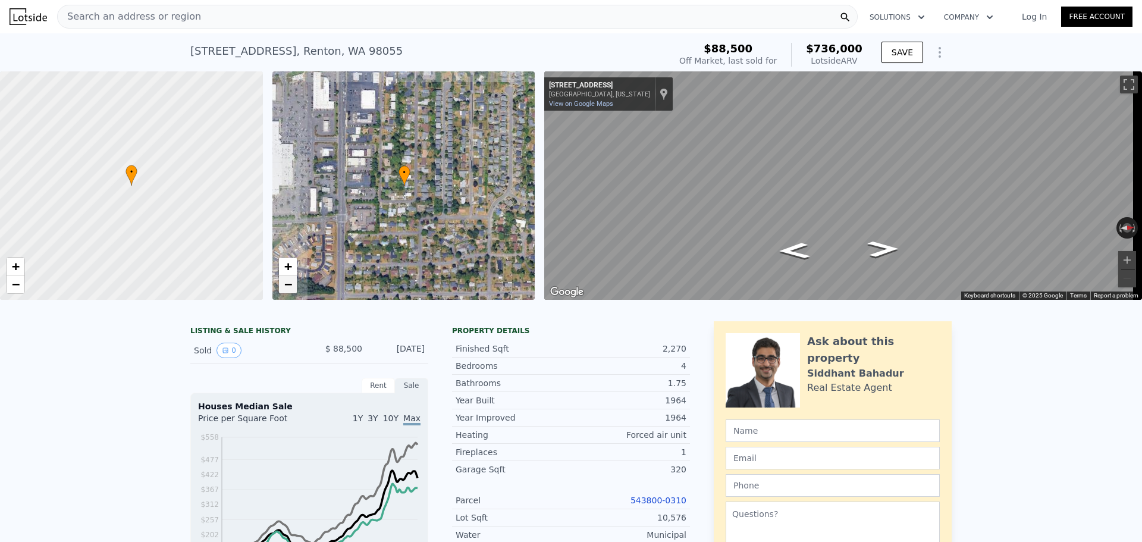
click at [286, 284] on span "−" at bounding box center [288, 284] width 8 height 15
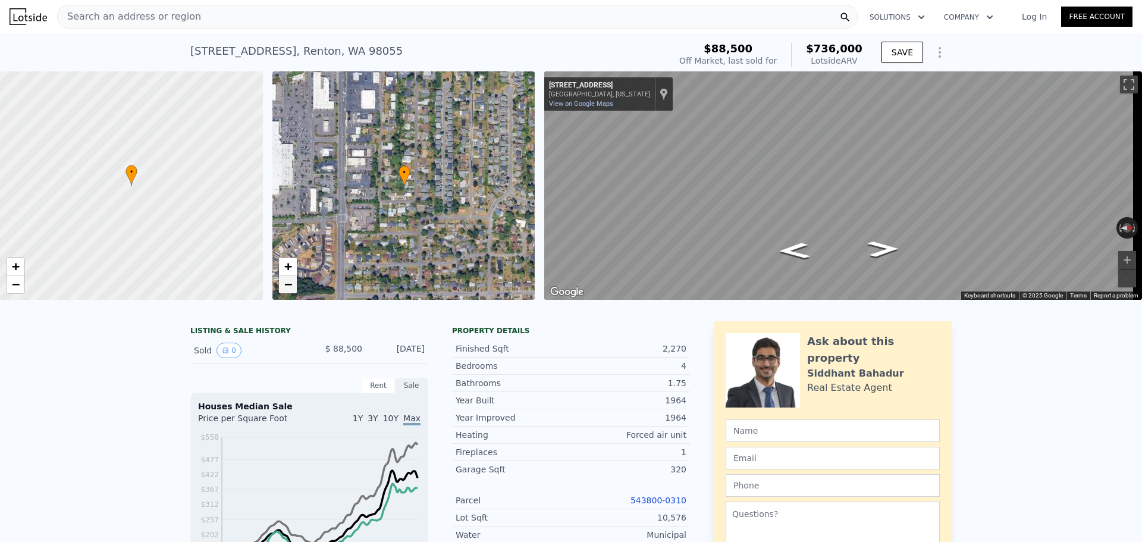
click at [286, 284] on span "−" at bounding box center [288, 284] width 8 height 15
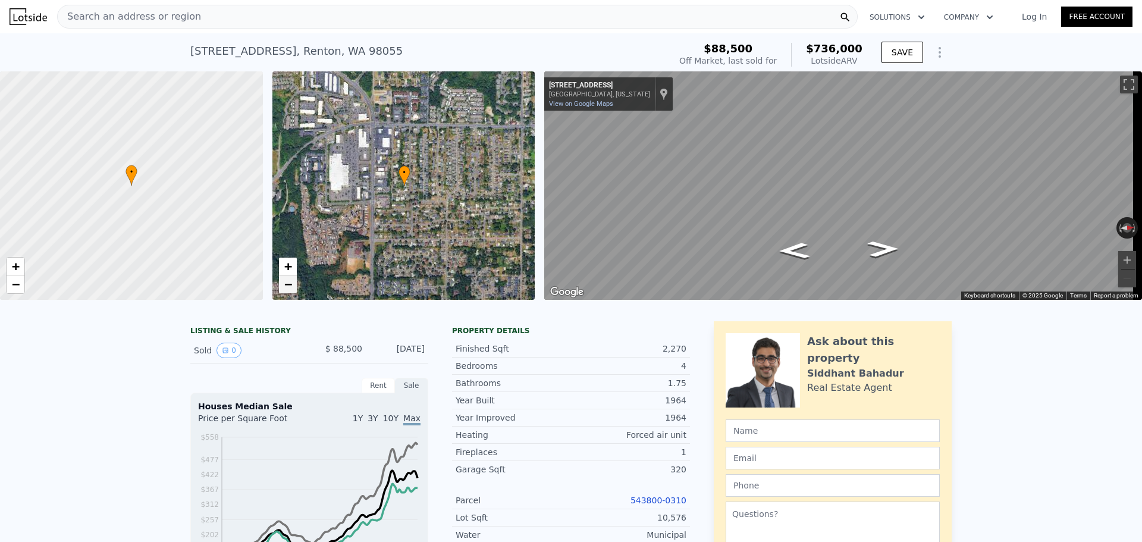
click at [286, 284] on span "−" at bounding box center [288, 284] width 8 height 15
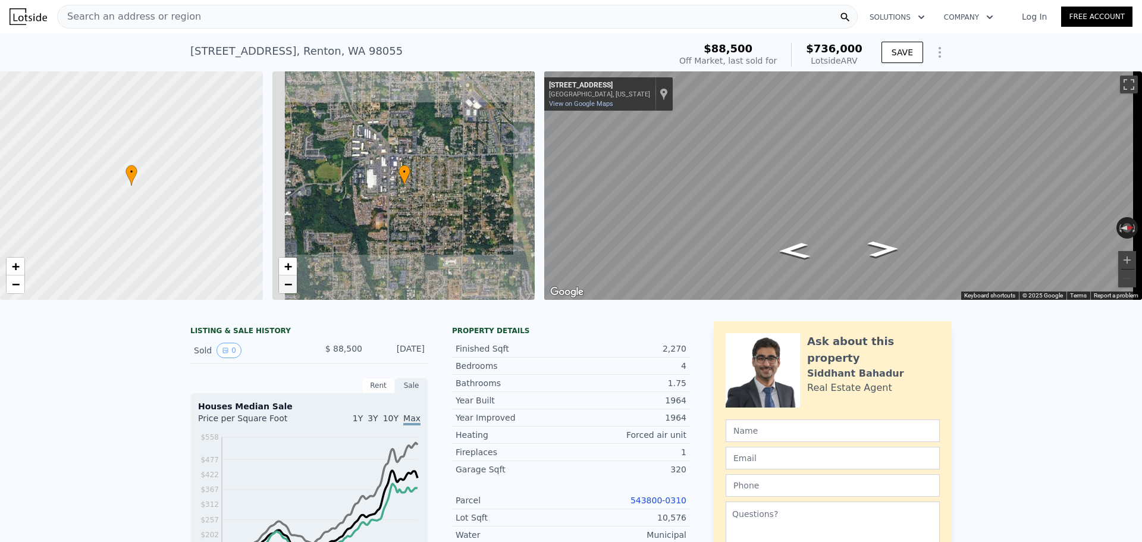
click at [286, 284] on span "−" at bounding box center [288, 284] width 8 height 15
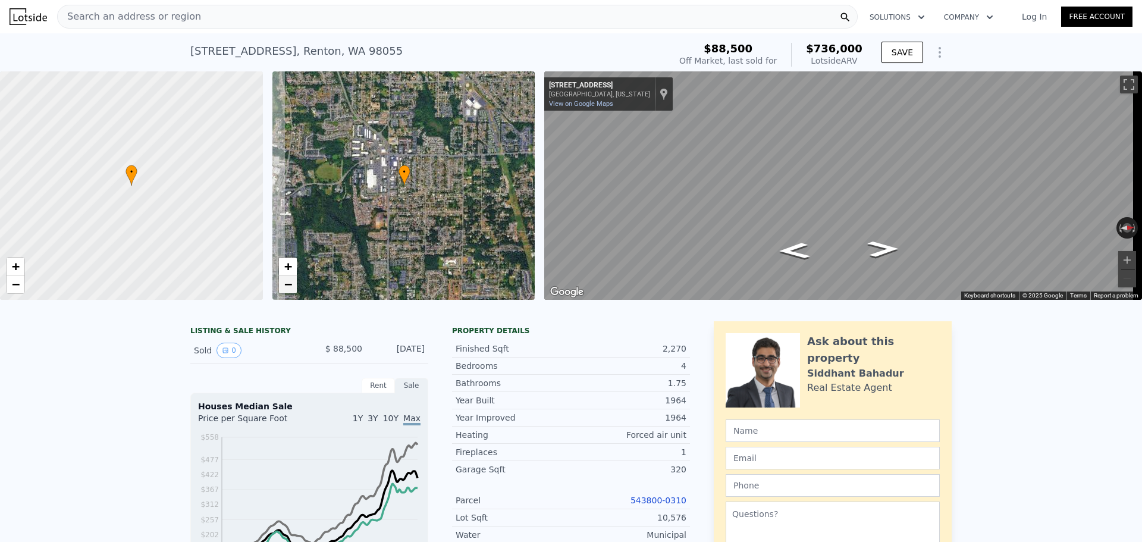
click at [286, 284] on span "−" at bounding box center [288, 284] width 8 height 15
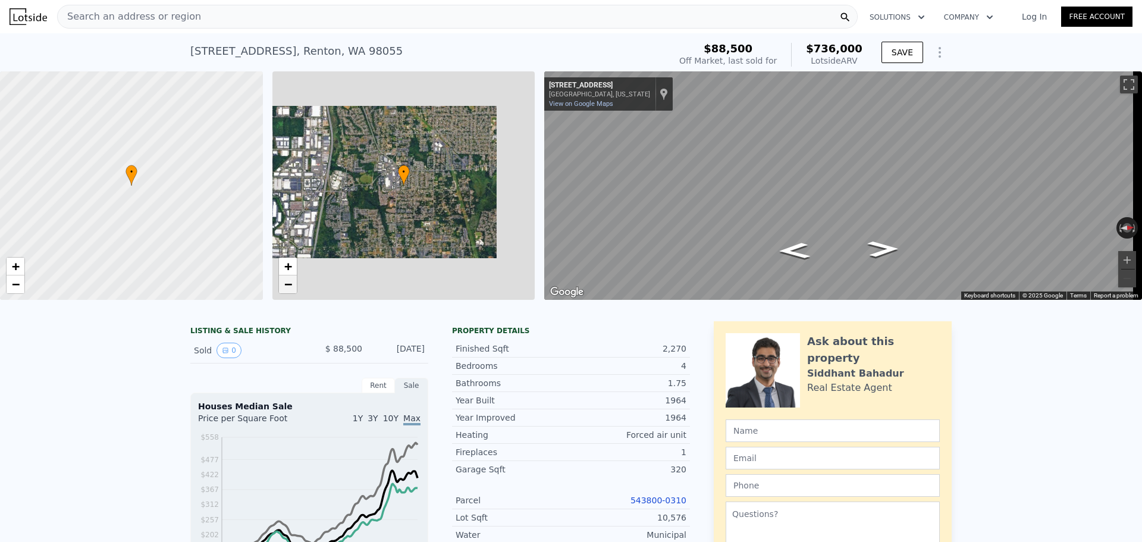
click at [286, 284] on span "−" at bounding box center [288, 284] width 8 height 15
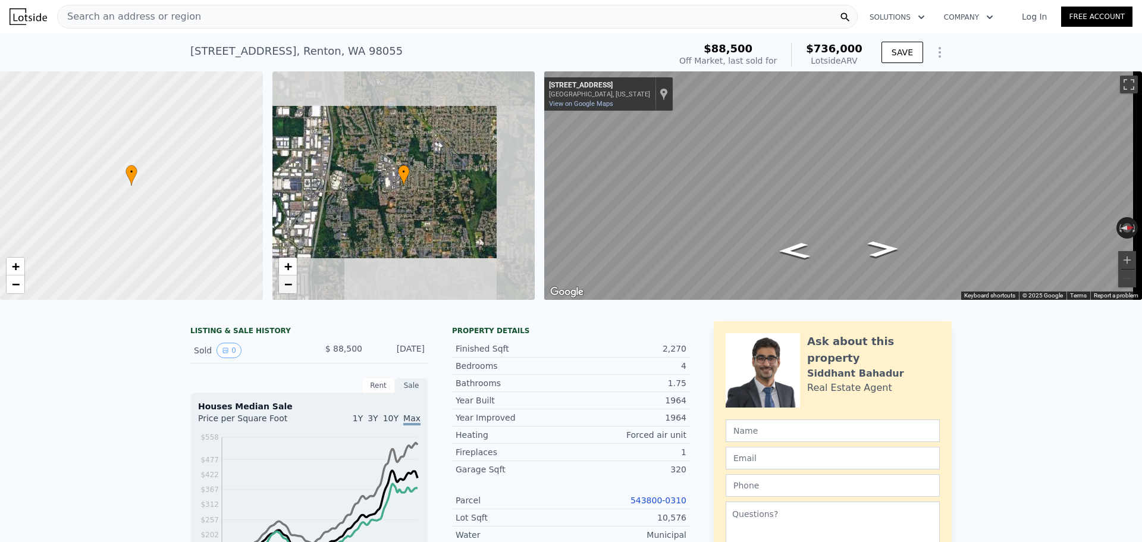
click at [286, 284] on span "−" at bounding box center [288, 284] width 8 height 15
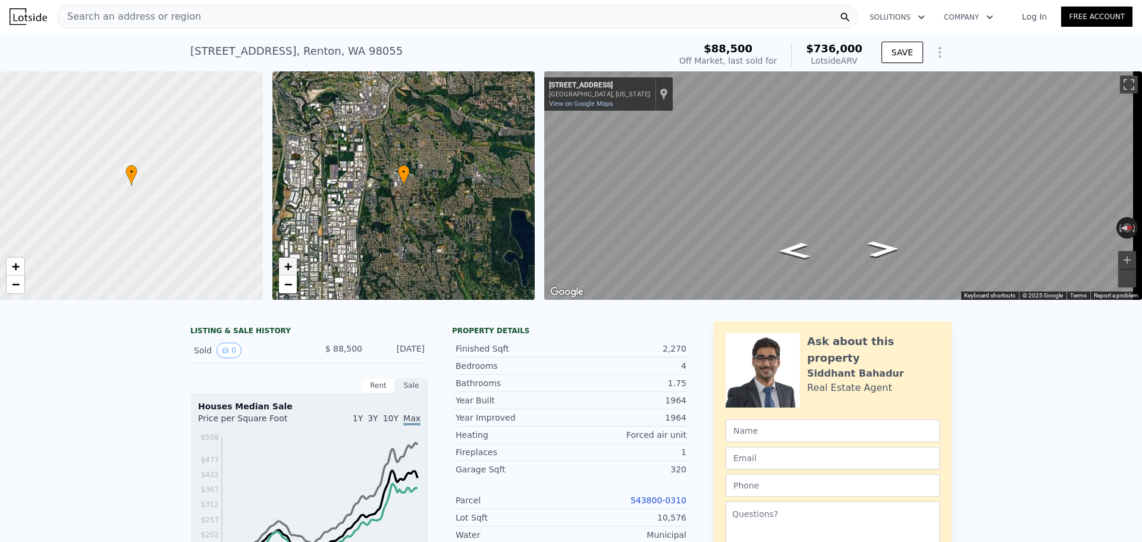
click at [288, 266] on span "+" at bounding box center [288, 266] width 8 height 15
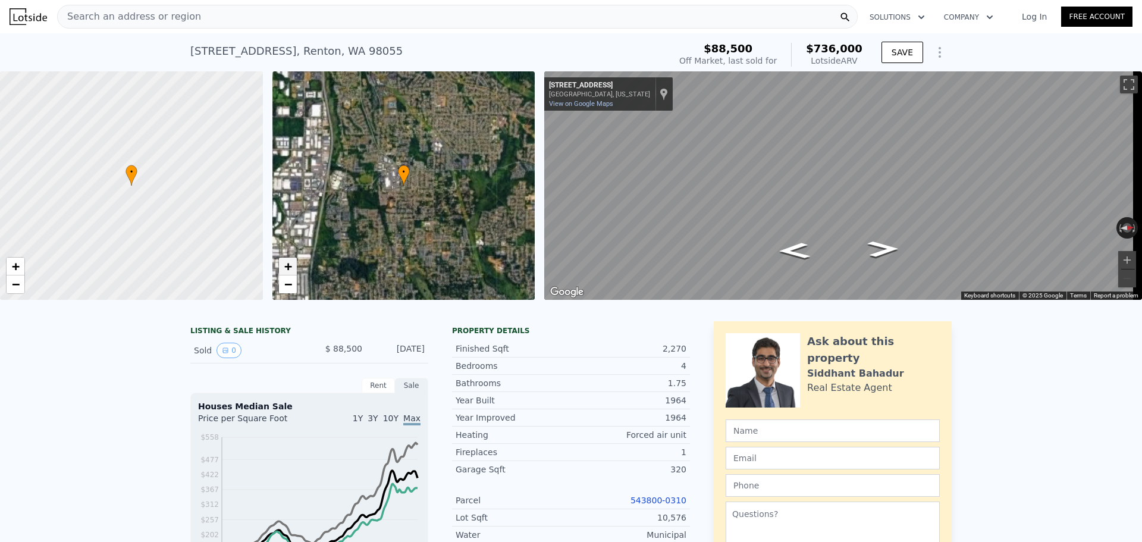
click at [288, 266] on span "+" at bounding box center [288, 266] width 8 height 15
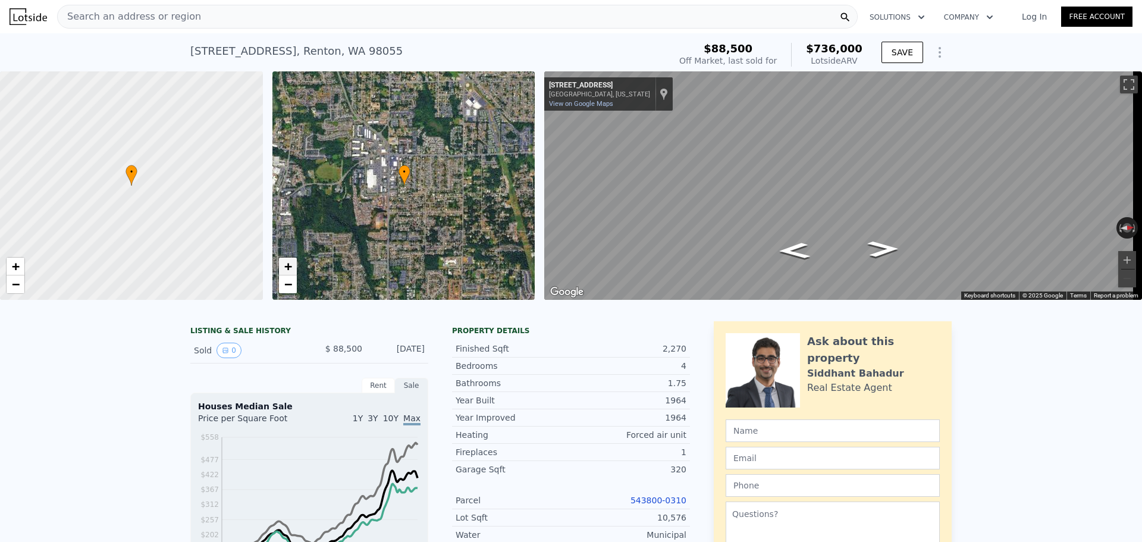
click at [288, 266] on span "+" at bounding box center [288, 266] width 8 height 15
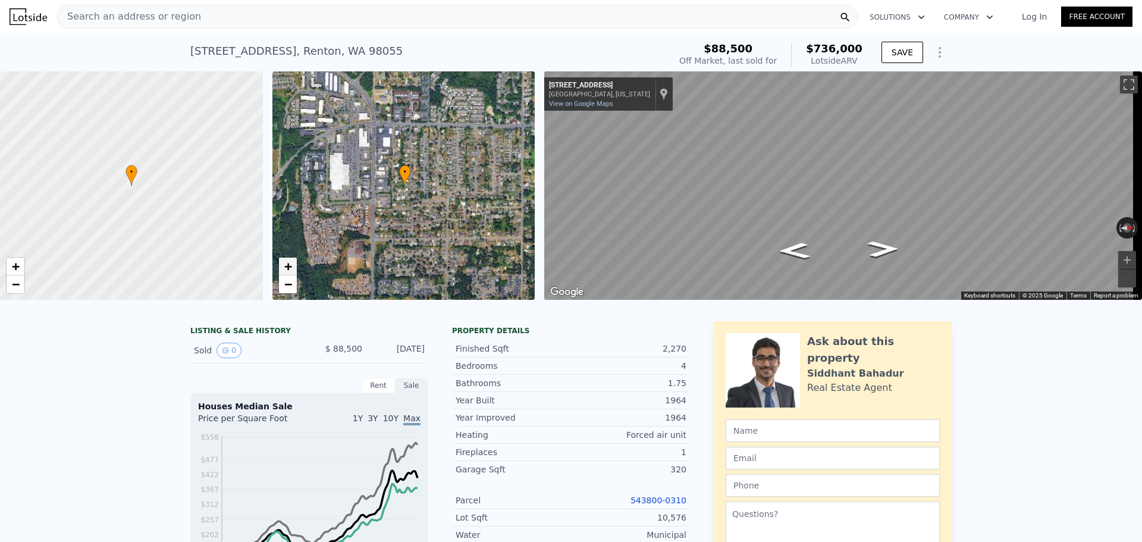
click at [288, 266] on span "+" at bounding box center [288, 266] width 8 height 15
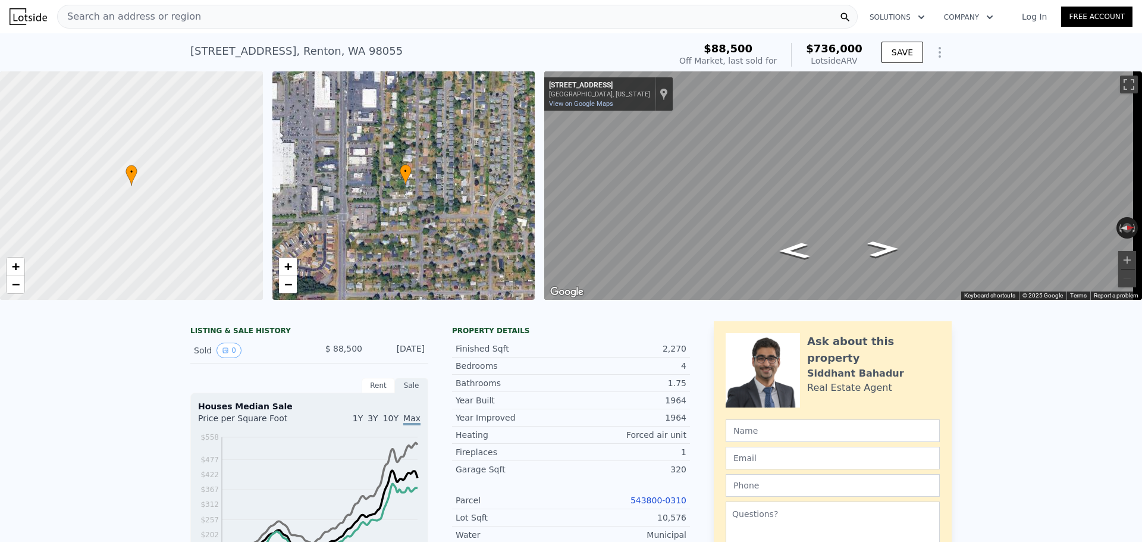
click at [223, 17] on div "Search an address or region" at bounding box center [457, 17] width 801 height 24
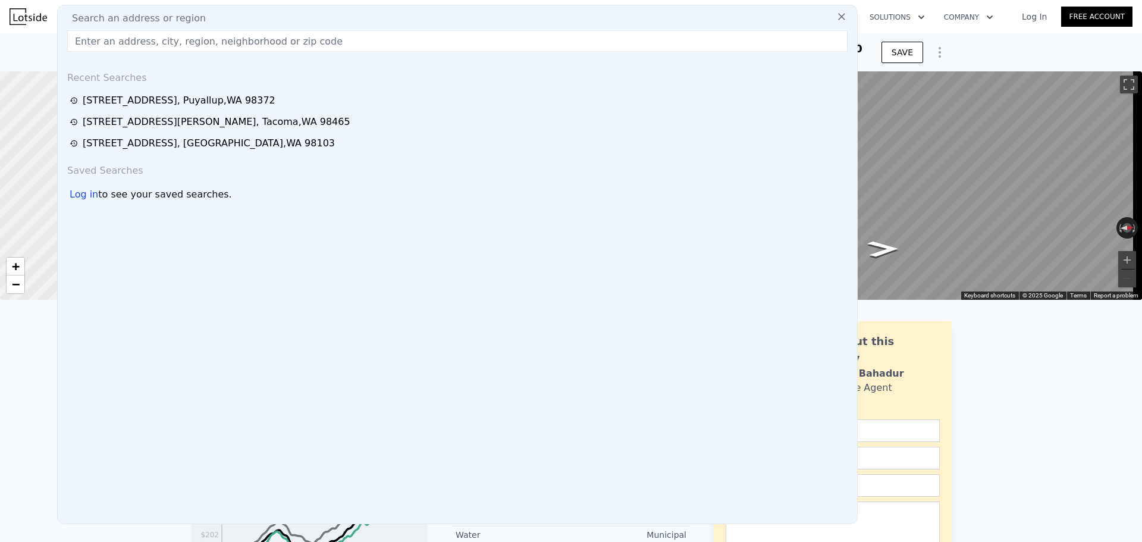
type input "12828 Southeast 186th Place, Renton, WA 98058"
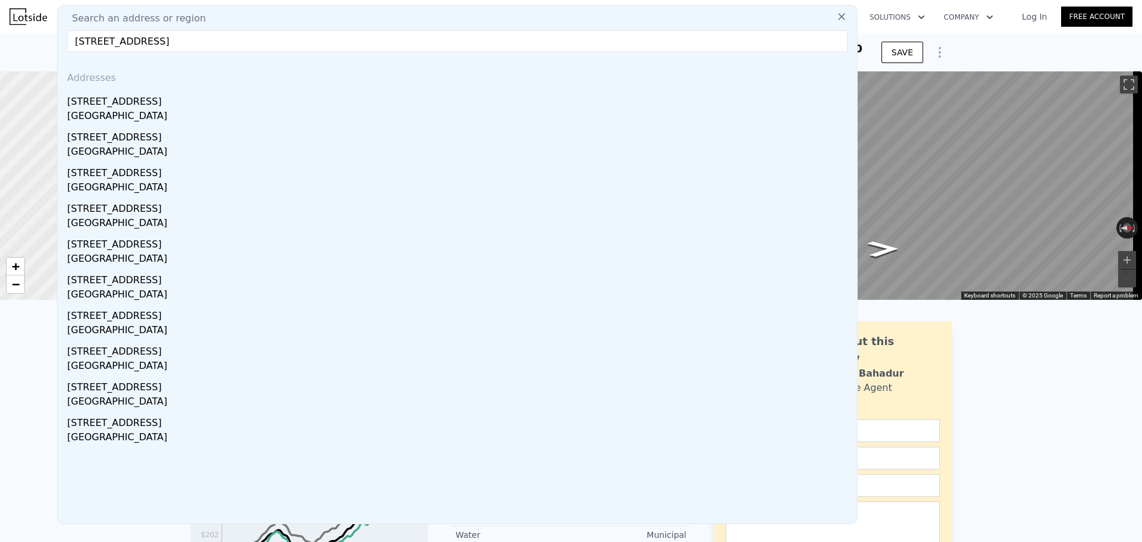
click at [186, 111] on div "12828 SE 186th Pl Renton, WA 98058" at bounding box center [459, 108] width 785 height 36
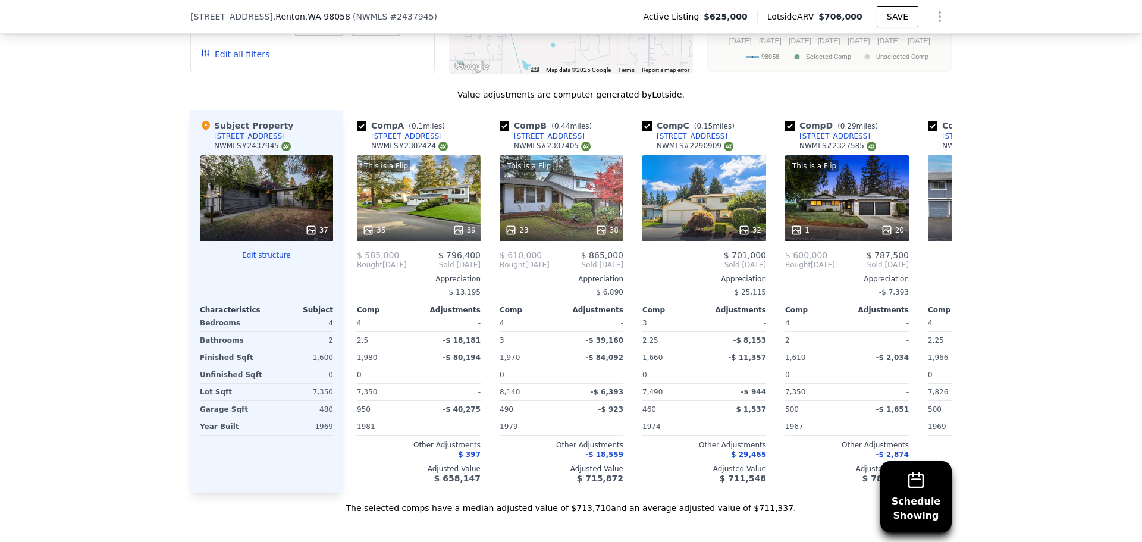
scroll to position [1186, 0]
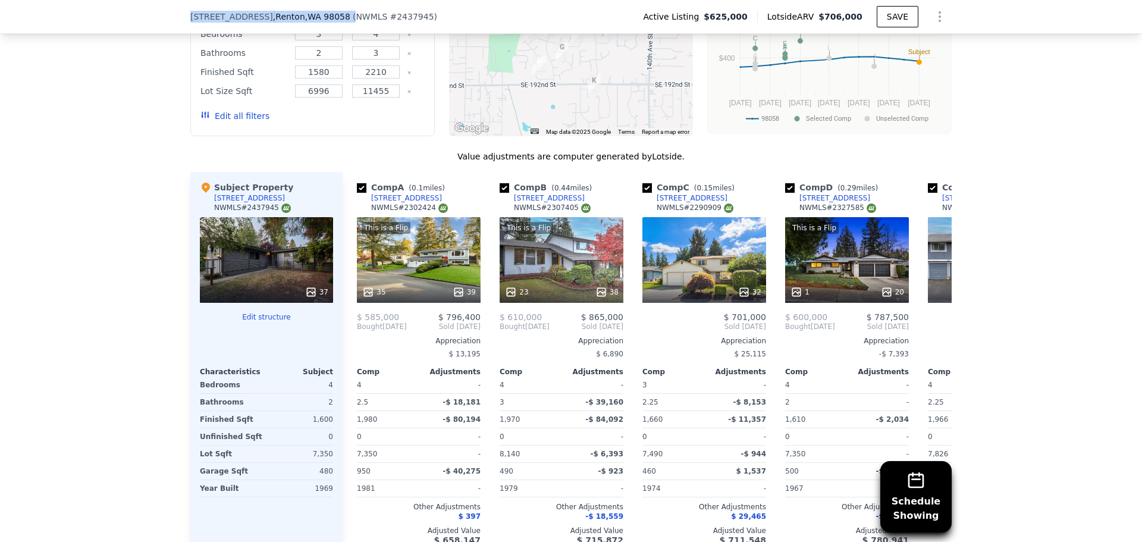
drag, startPoint x: 183, startPoint y: 19, endPoint x: 330, endPoint y: 10, distance: 147.8
click at [330, 10] on div "12828 SE 186th Pl , Renton , WA 98058 ( NWMLS # 2437945 ) Active Listing $625,0…" at bounding box center [571, 17] width 1142 height 34
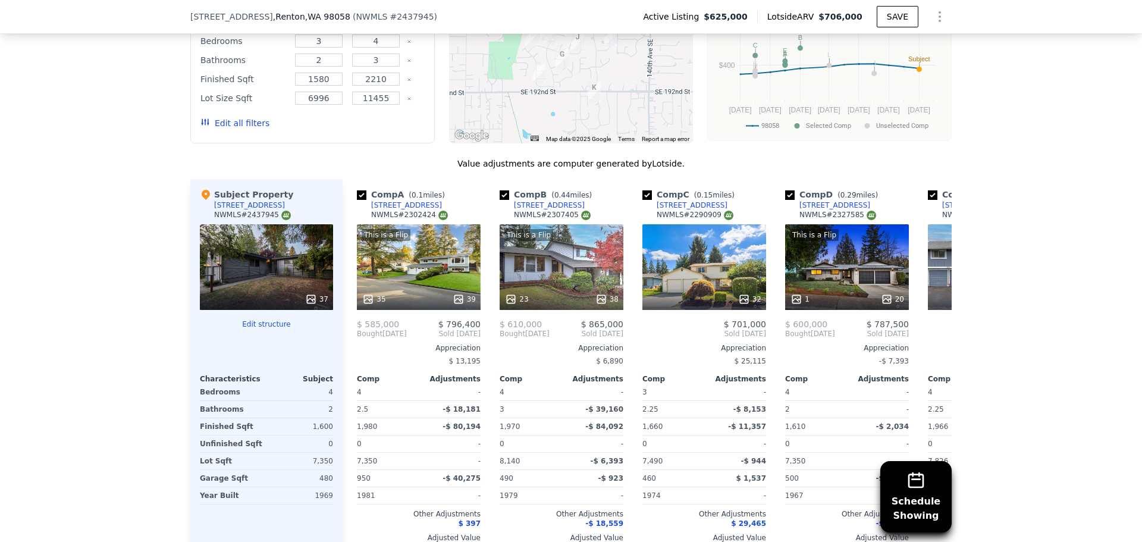
drag, startPoint x: 137, startPoint y: 184, endPoint x: 222, endPoint y: 161, distance: 88.2
click at [138, 184] on div "Schedule Showing We found 12 sales that match your search Listings provided by …" at bounding box center [571, 242] width 1142 height 682
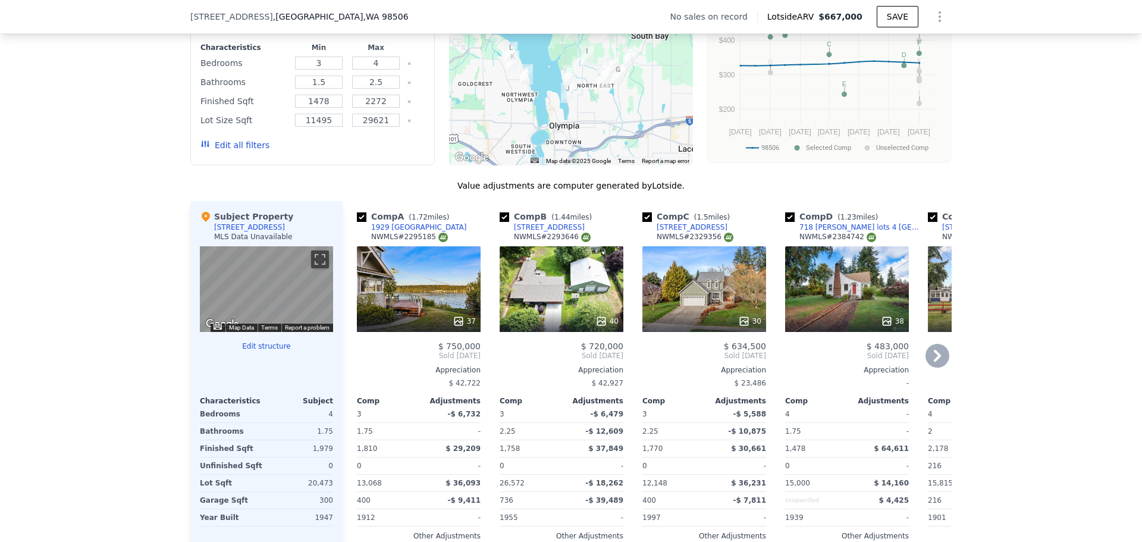
scroll to position [1186, 0]
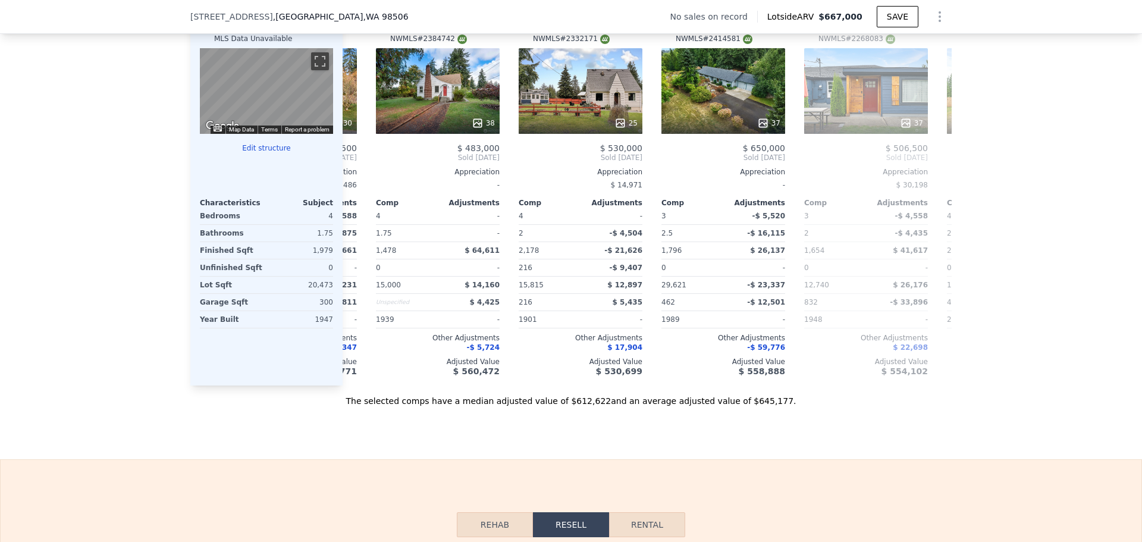
drag, startPoint x: 592, startPoint y: 398, endPoint x: 535, endPoint y: 410, distance: 58.3
click at [531, 441] on div "Sale Comps Rental Comps We found 12 sales that match your search Filters Map Pr…" at bounding box center [571, 59] width 1142 height 800
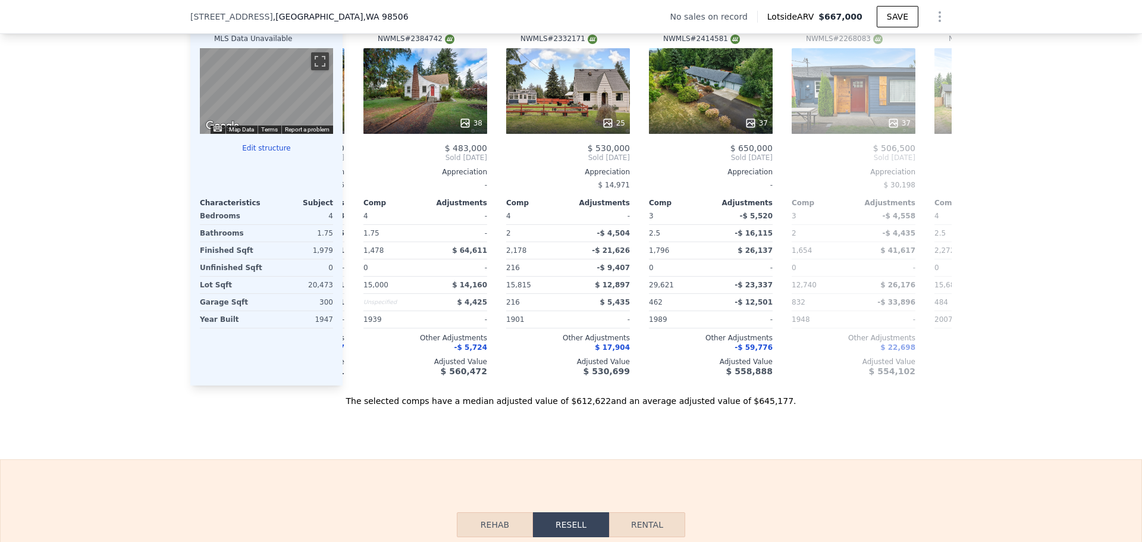
scroll to position [0, 427]
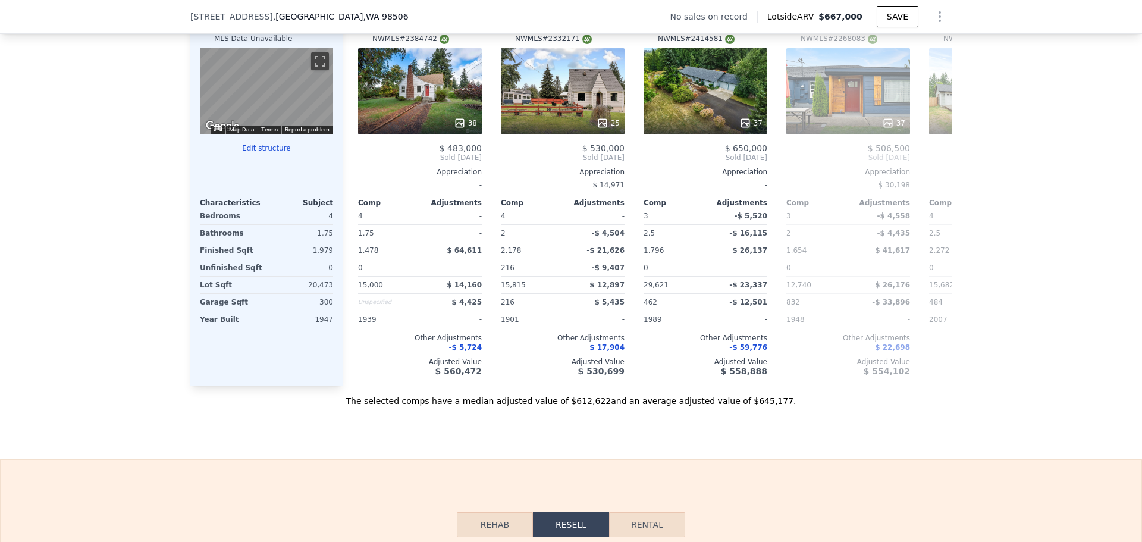
click at [592, 459] on div "Sale Comps Rental Comps We found 12 sales that match your search Filters Map Pr…" at bounding box center [571, 59] width 1142 height 800
drag, startPoint x: 591, startPoint y: 466, endPoint x: 521, endPoint y: 417, distance: 85.3
click at [476, 459] on div "Sale Comps Rental Comps We found 12 sales that match your search Filters Map Pr…" at bounding box center [571, 59] width 1142 height 800
drag, startPoint x: 567, startPoint y: 437, endPoint x: 569, endPoint y: 428, distance: 9.7
click at [567, 435] on div "Sale Comps Rental Comps We found 12 sales that match your search Filters Map Pr…" at bounding box center [571, 59] width 1142 height 800
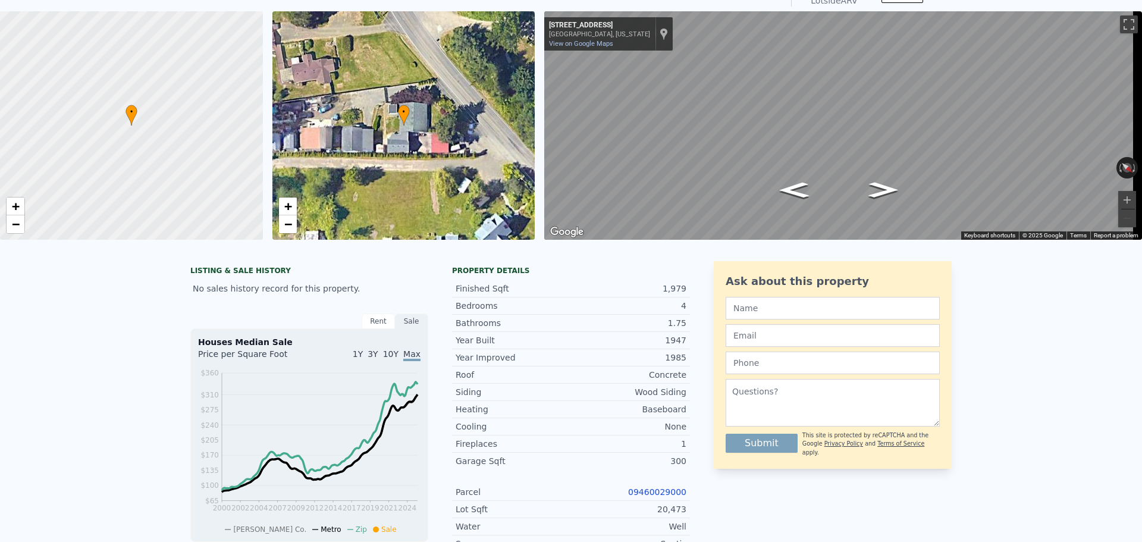
scroll to position [0, 0]
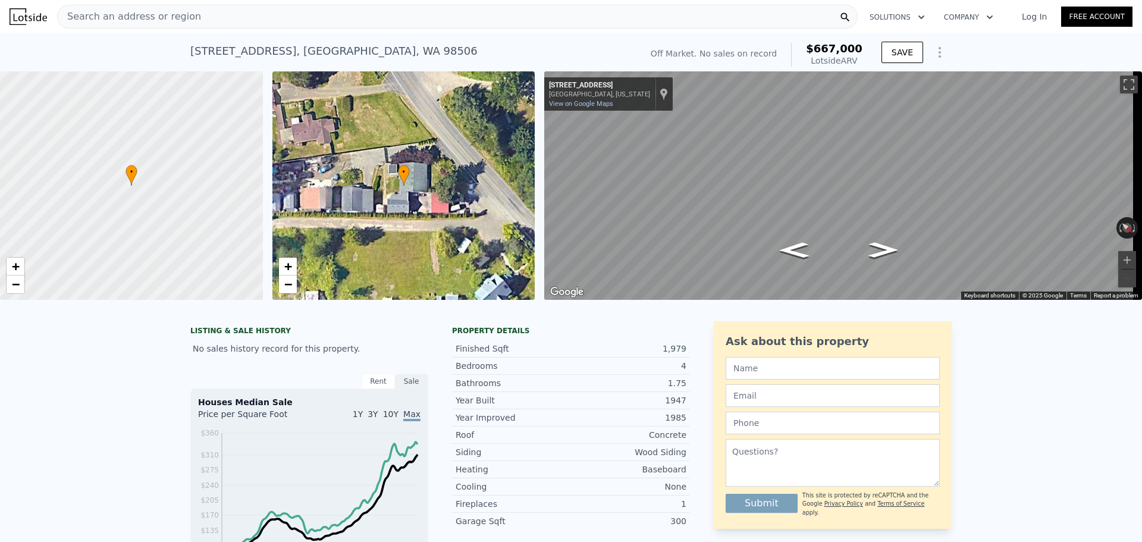
click at [170, 17] on span "Search an address or region" at bounding box center [129, 17] width 143 height 14
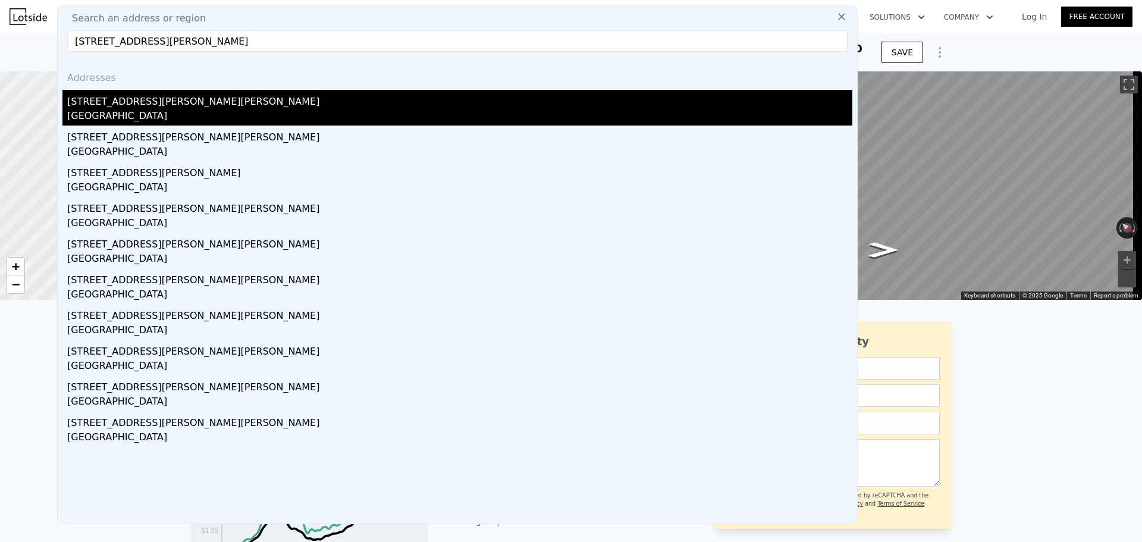
type input "[STREET_ADDRESS][PERSON_NAME]"
click at [153, 107] on div "[STREET_ADDRESS][PERSON_NAME][PERSON_NAME]" at bounding box center [459, 99] width 785 height 19
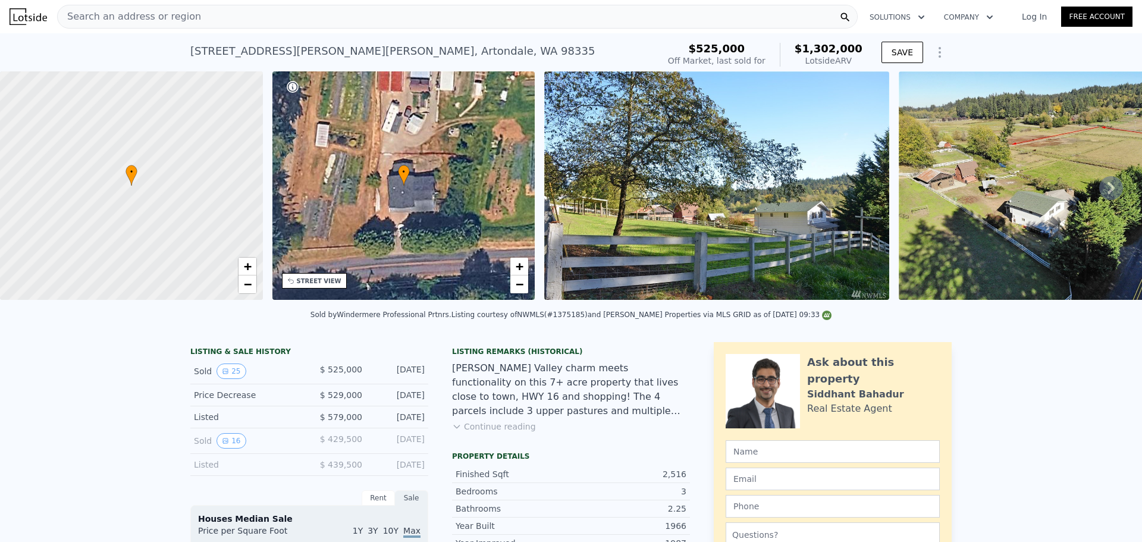
drag, startPoint x: 332, startPoint y: 382, endPoint x: 152, endPoint y: 413, distance: 182.9
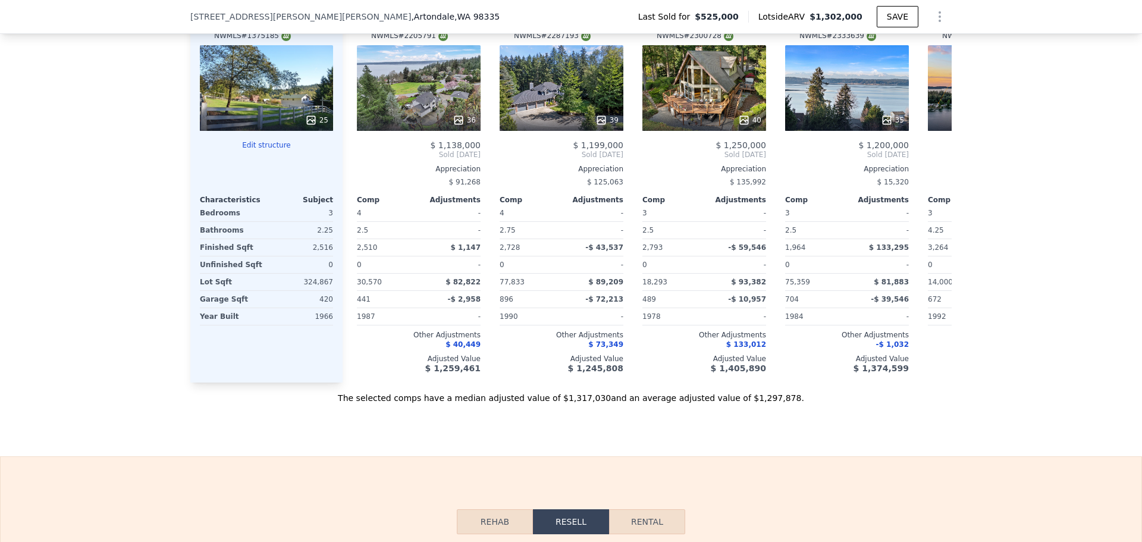
scroll to position [1384, 0]
